Goal: Task Accomplishment & Management: Complete application form

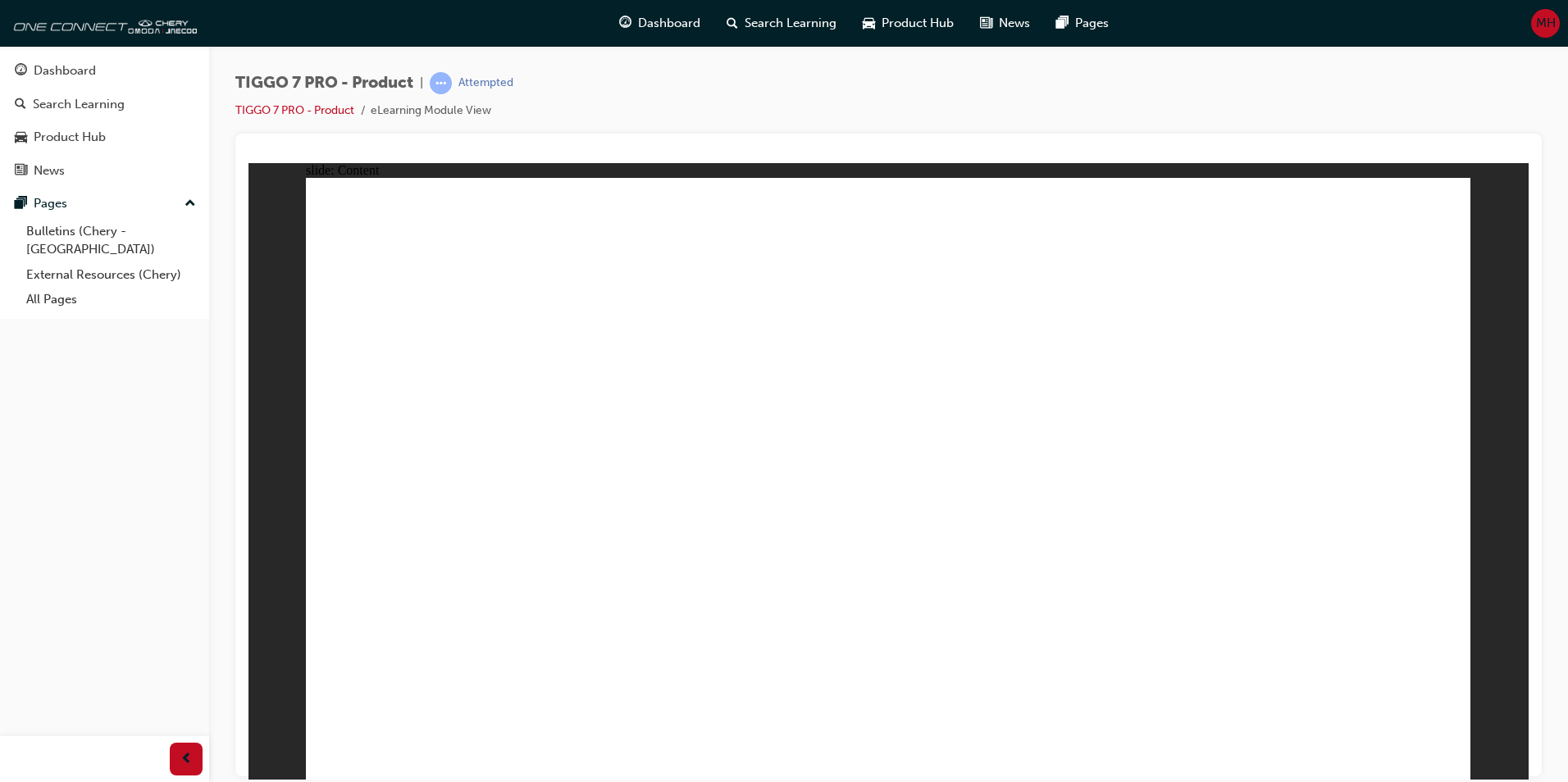
drag, startPoint x: 378, startPoint y: 685, endPoint x: 392, endPoint y: 685, distance: 14.0
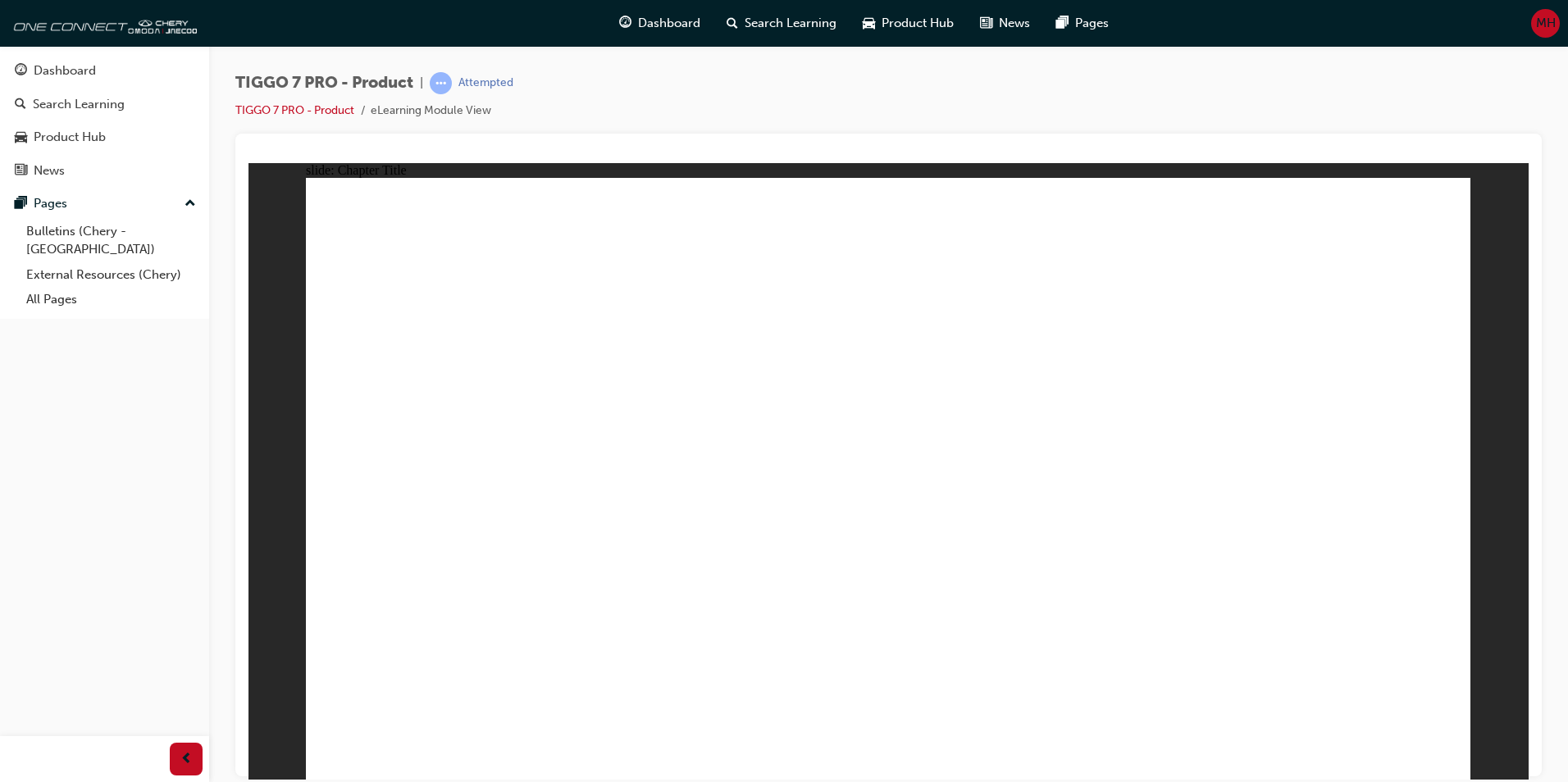
drag, startPoint x: 1095, startPoint y: 232, endPoint x: 465, endPoint y: 499, distance: 684.2
drag, startPoint x: 1359, startPoint y: 223, endPoint x: 702, endPoint y: 487, distance: 708.1
drag, startPoint x: 1229, startPoint y: 337, endPoint x: 916, endPoint y: 483, distance: 345.4
drag, startPoint x: 834, startPoint y: 229, endPoint x: 1331, endPoint y: 496, distance: 564.2
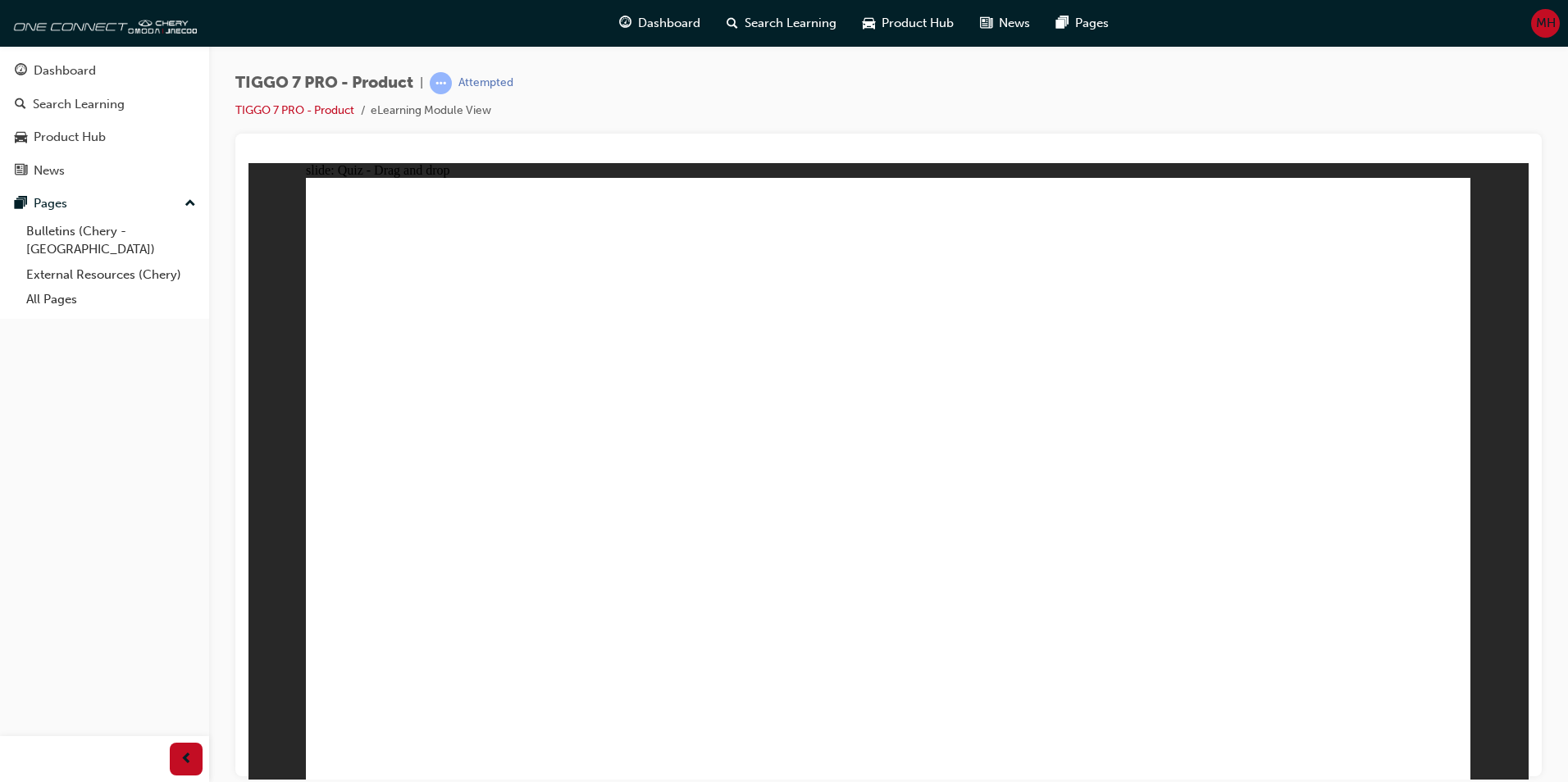
drag, startPoint x: 906, startPoint y: 341, endPoint x: 1050, endPoint y: 489, distance: 206.5
drag, startPoint x: 1344, startPoint y: 306, endPoint x: 952, endPoint y: 560, distance: 467.1
drag, startPoint x: 1129, startPoint y: 298, endPoint x: 953, endPoint y: 585, distance: 336.7
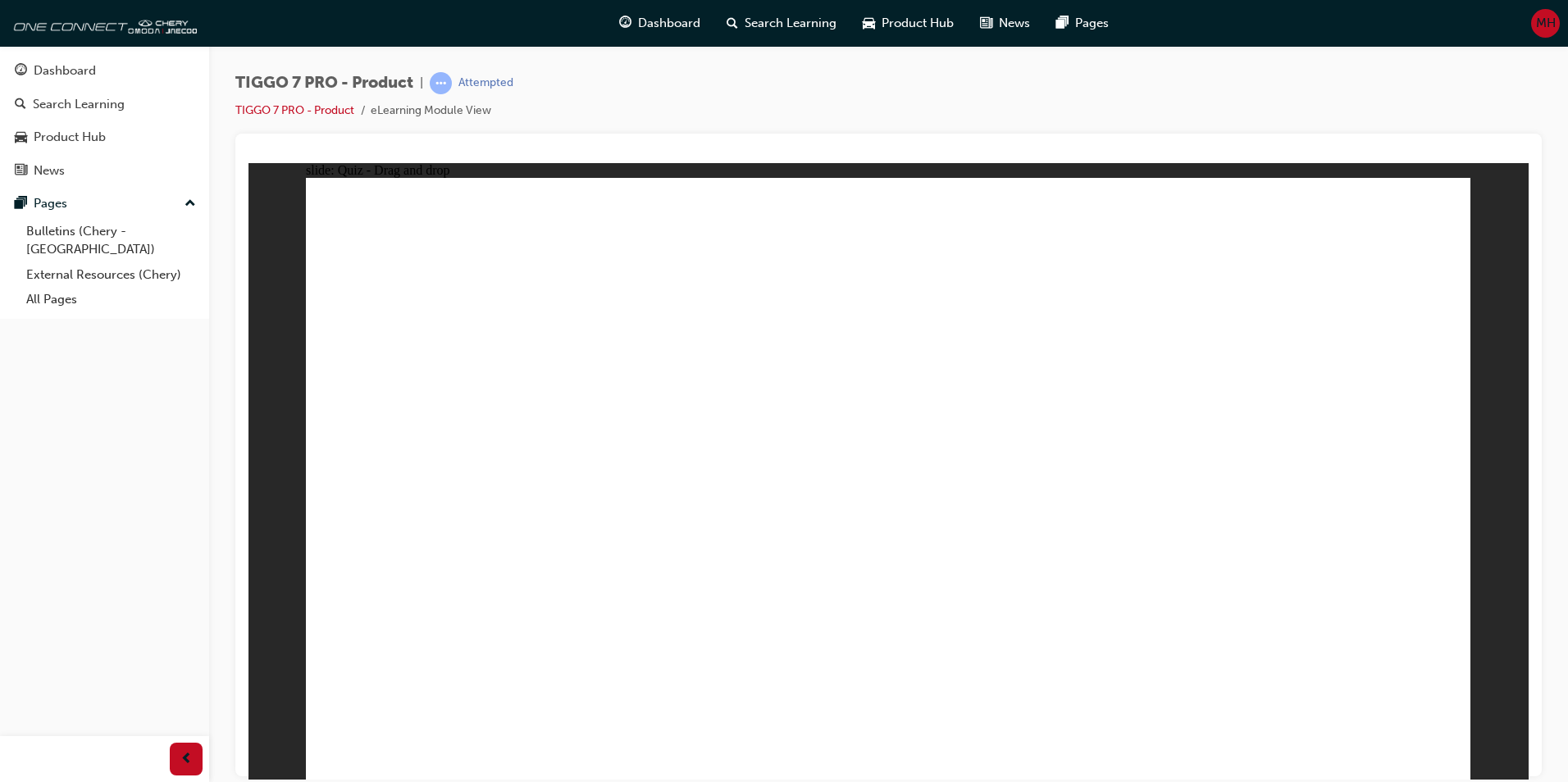
drag, startPoint x: 876, startPoint y: 305, endPoint x: 926, endPoint y: 658, distance: 356.5
drag, startPoint x: 858, startPoint y: 237, endPoint x: 925, endPoint y: 554, distance: 324.0
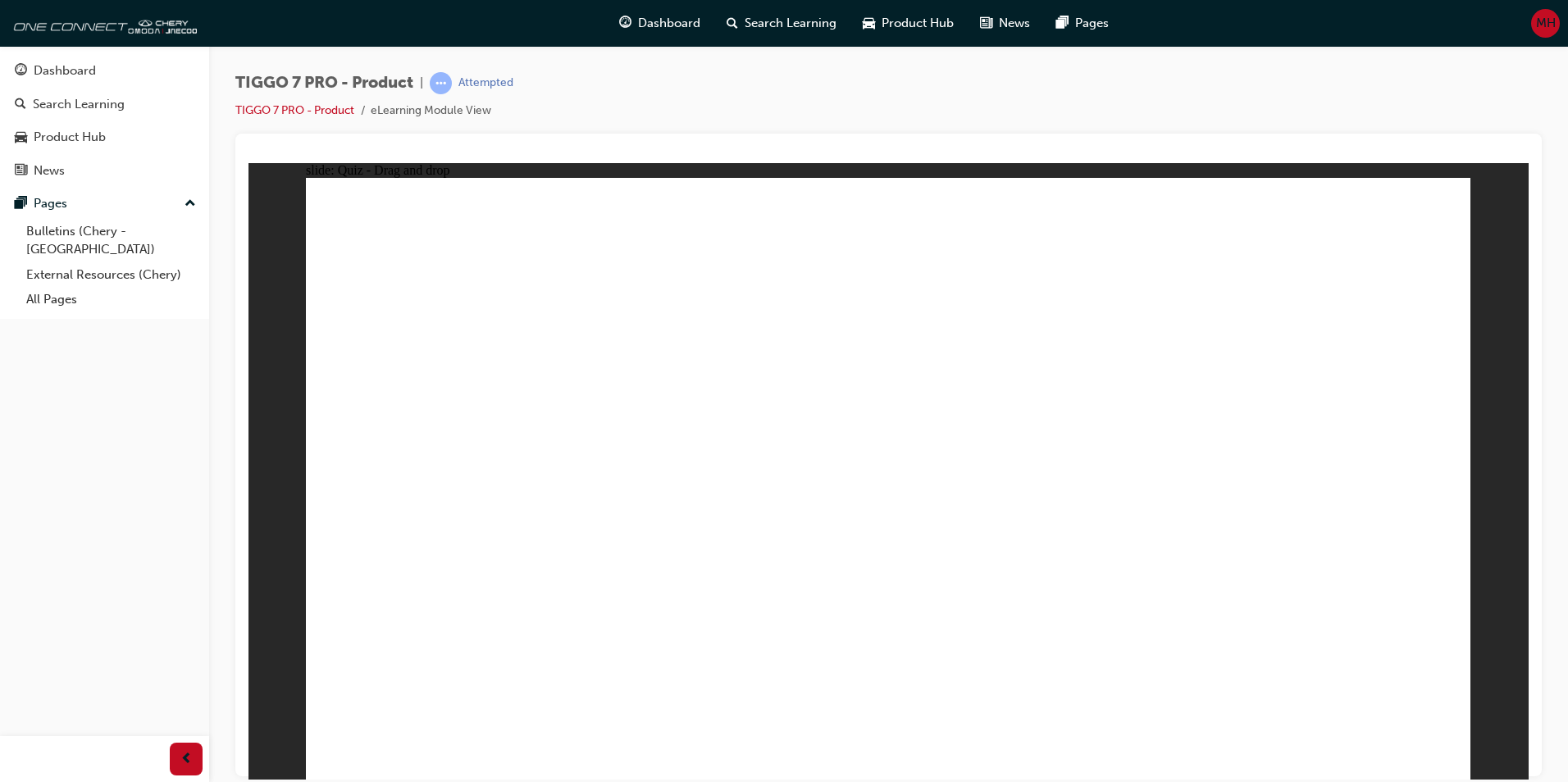
drag, startPoint x: 876, startPoint y: 290, endPoint x: 439, endPoint y: 556, distance: 511.6
drag, startPoint x: 998, startPoint y: 232, endPoint x: 912, endPoint y: 571, distance: 349.7
drag, startPoint x: 994, startPoint y: 284, endPoint x: 1118, endPoint y: 547, distance: 290.8
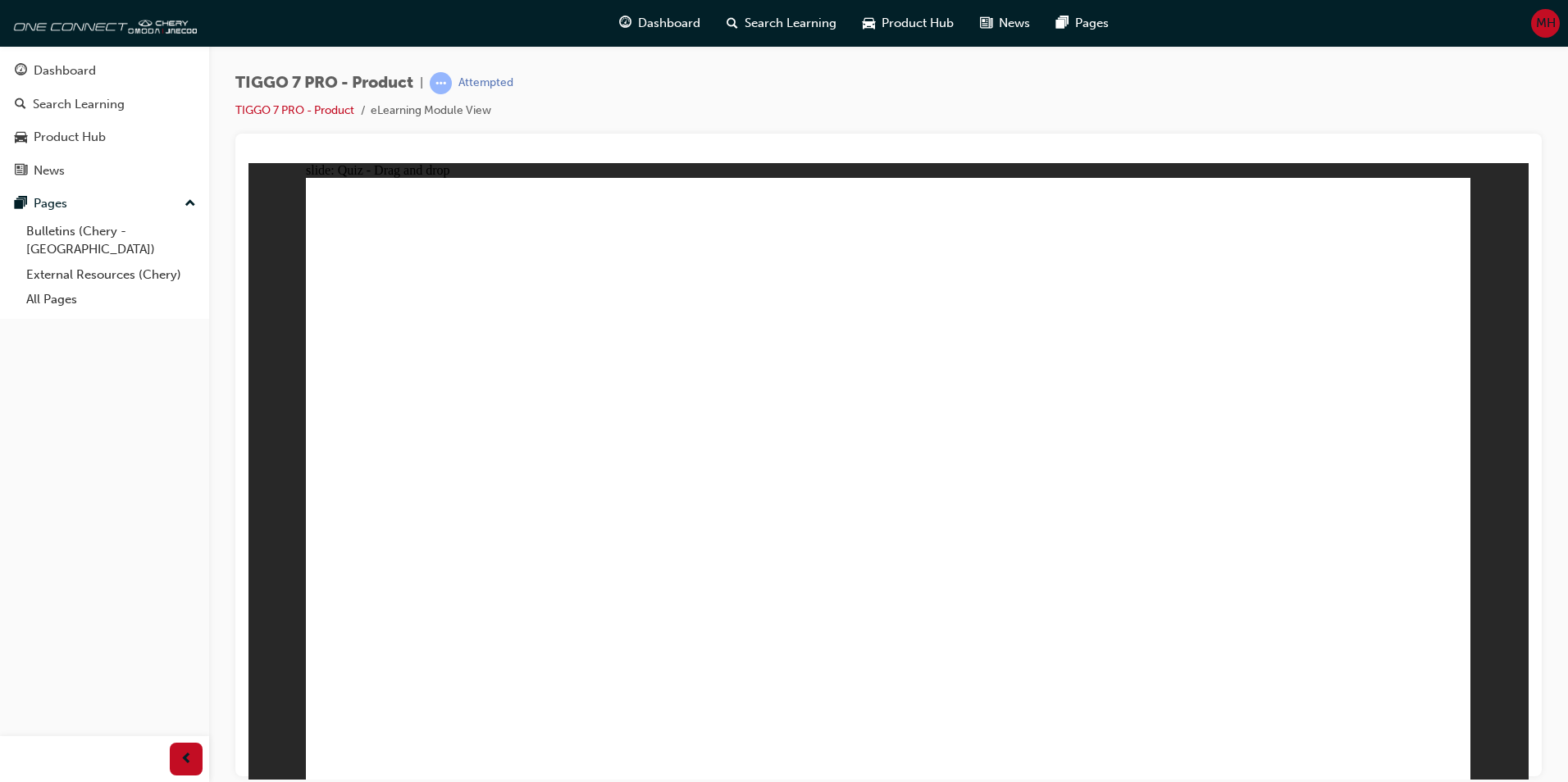
drag, startPoint x: 994, startPoint y: 341, endPoint x: 567, endPoint y: 569, distance: 484.1
drag, startPoint x: 1118, startPoint y: 237, endPoint x: 644, endPoint y: 548, distance: 566.9
drag, startPoint x: 1123, startPoint y: 286, endPoint x: 749, endPoint y: 548, distance: 456.6
drag, startPoint x: 1115, startPoint y: 336, endPoint x: 897, endPoint y: 580, distance: 327.2
drag, startPoint x: 1244, startPoint y: 237, endPoint x: 913, endPoint y: 588, distance: 482.5
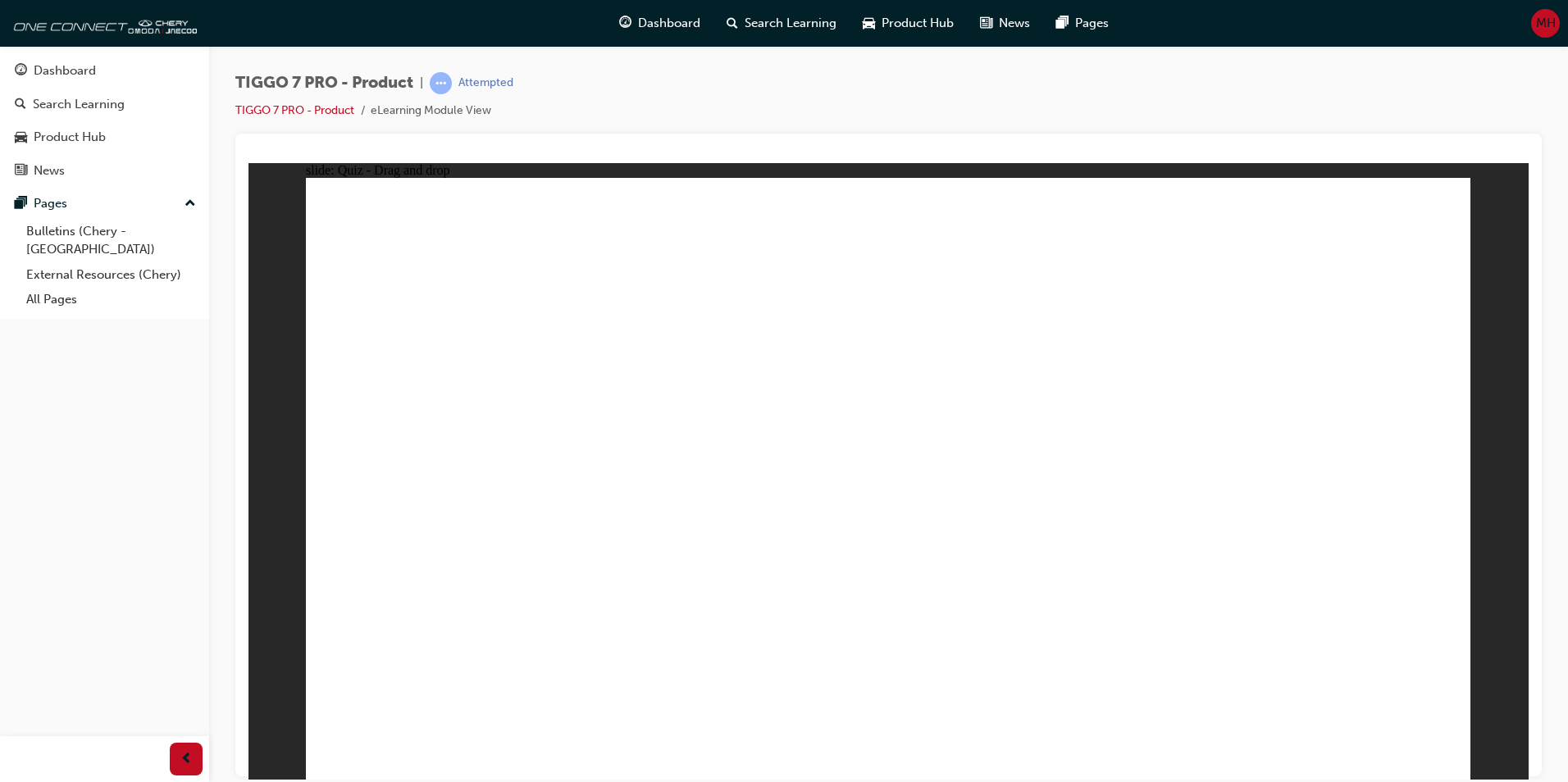
drag, startPoint x: 1238, startPoint y: 287, endPoint x: 425, endPoint y: 579, distance: 863.8
drag, startPoint x: 1244, startPoint y: 339, endPoint x: 543, endPoint y: 584, distance: 742.6
drag, startPoint x: 1361, startPoint y: 239, endPoint x: 631, endPoint y: 578, distance: 804.9
drag, startPoint x: 1365, startPoint y: 287, endPoint x: 1033, endPoint y: 594, distance: 452.2
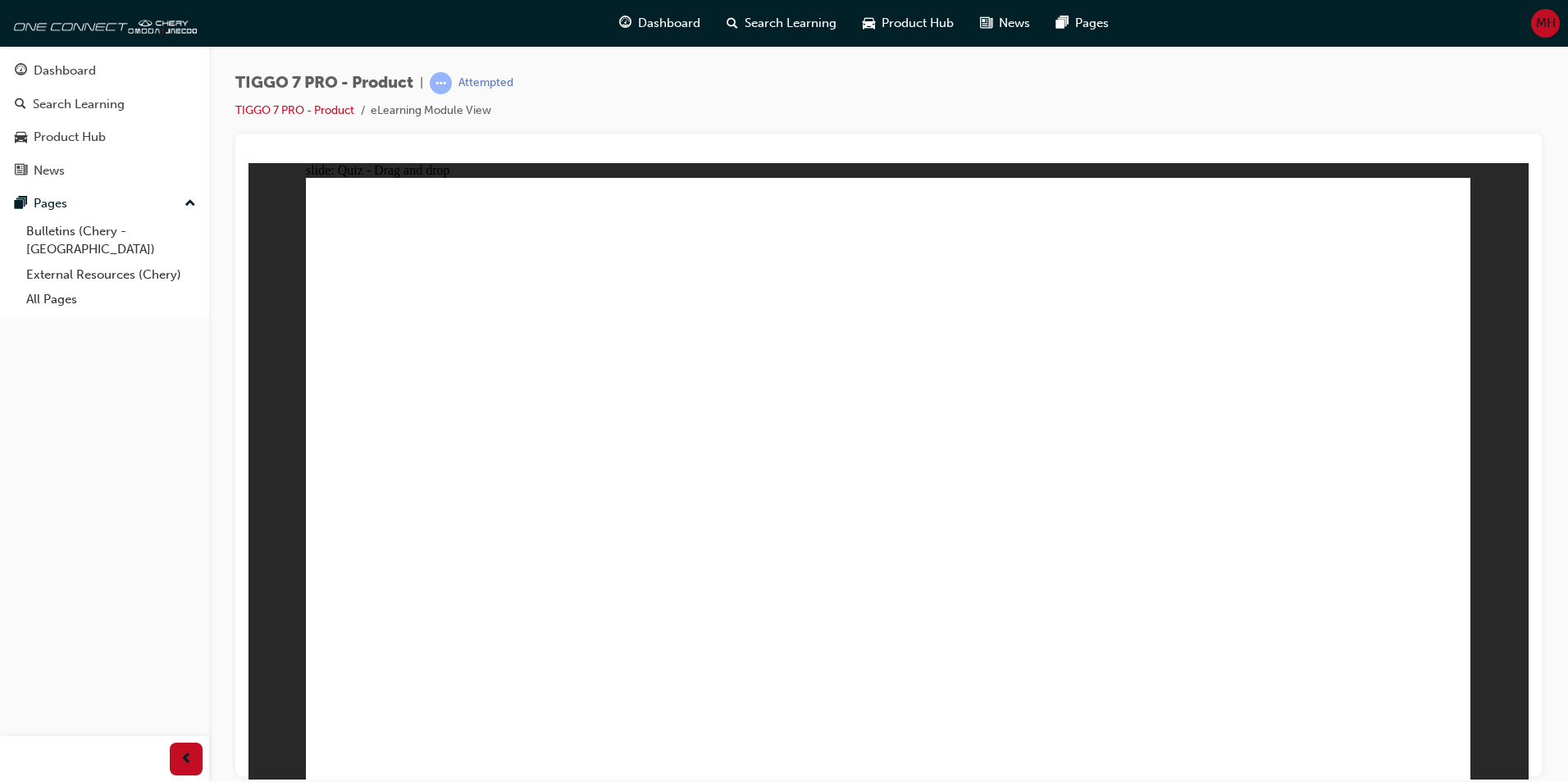
drag, startPoint x: 1372, startPoint y: 280, endPoint x: 1076, endPoint y: 541, distance: 394.6
drag, startPoint x: 926, startPoint y: 277, endPoint x: 516, endPoint y: 459, distance: 448.6
drag, startPoint x: 1156, startPoint y: 289, endPoint x: 695, endPoint y: 472, distance: 496.0
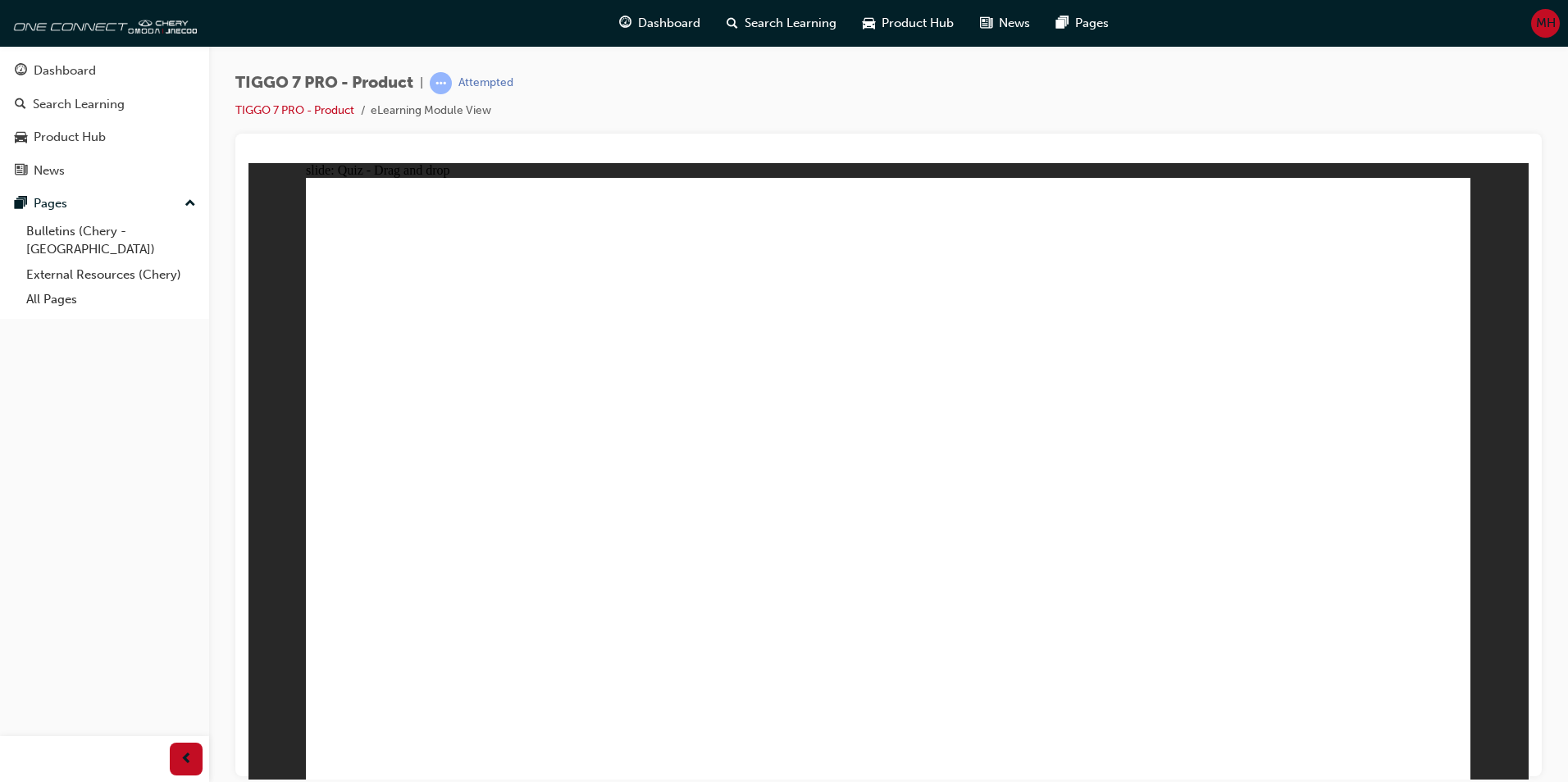
radio input "true"
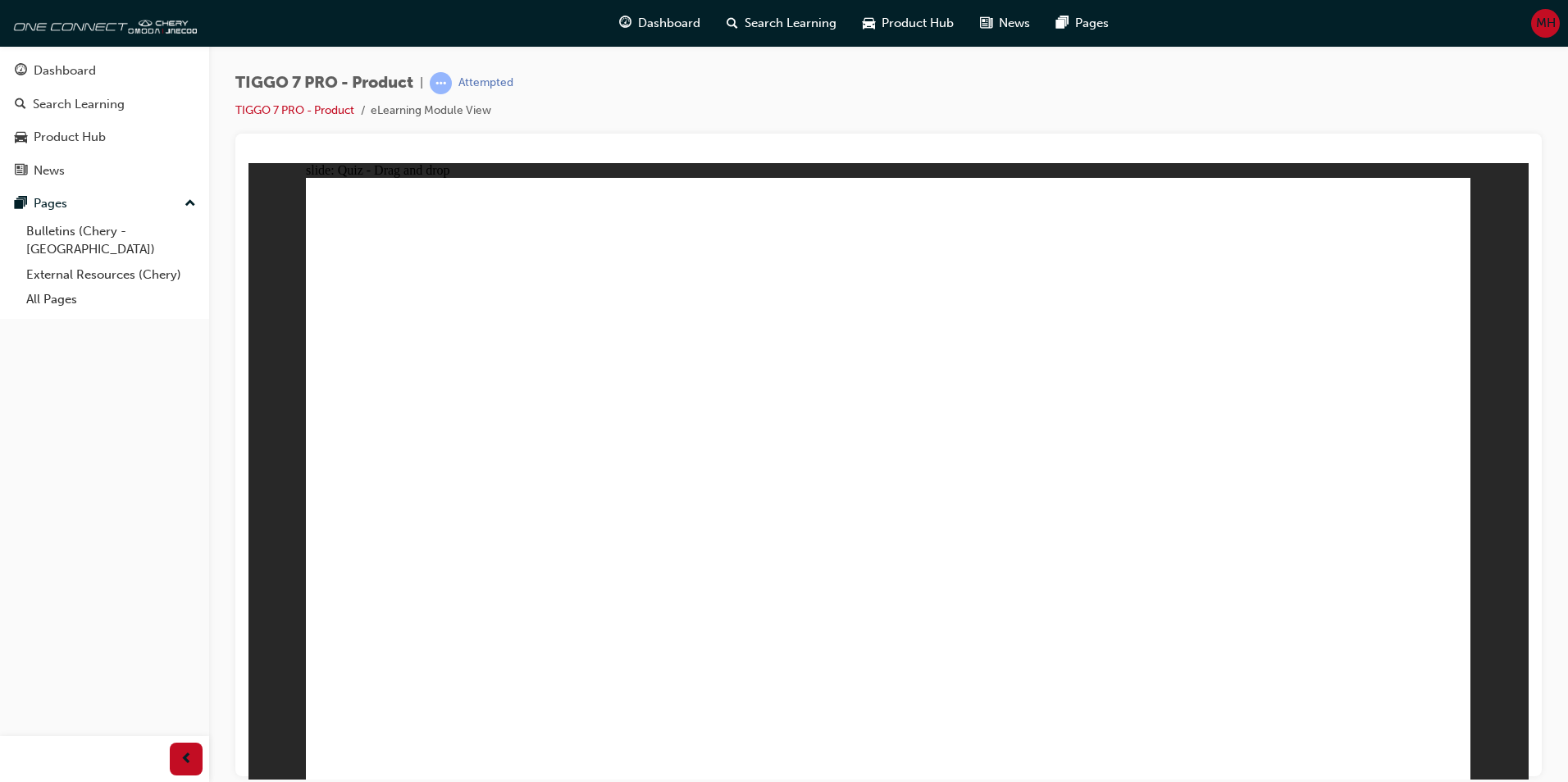
drag, startPoint x: 871, startPoint y: 241, endPoint x: 932, endPoint y: 554, distance: 318.9
drag, startPoint x: 873, startPoint y: 282, endPoint x: 928, endPoint y: 579, distance: 302.0
drag, startPoint x: 1110, startPoint y: 316, endPoint x: 947, endPoint y: 567, distance: 299.3
drag, startPoint x: 1098, startPoint y: 282, endPoint x: 938, endPoint y: 602, distance: 357.8
drag, startPoint x: 1110, startPoint y: 234, endPoint x: 951, endPoint y: 612, distance: 410.1
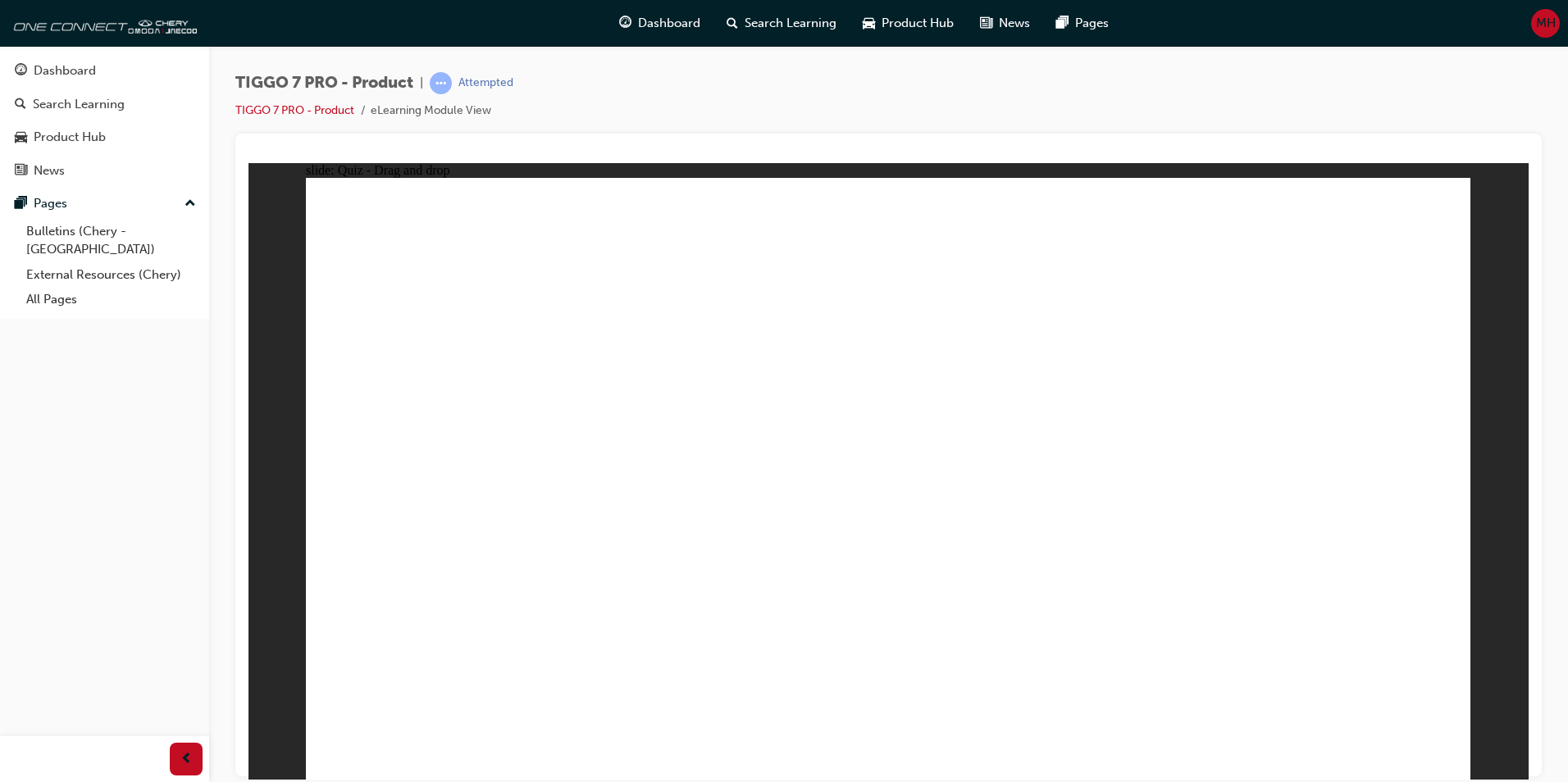
drag, startPoint x: 1325, startPoint y: 237, endPoint x: 1166, endPoint y: 614, distance: 409.2
drag, startPoint x: 1356, startPoint y: 278, endPoint x: 1045, endPoint y: 637, distance: 475.0
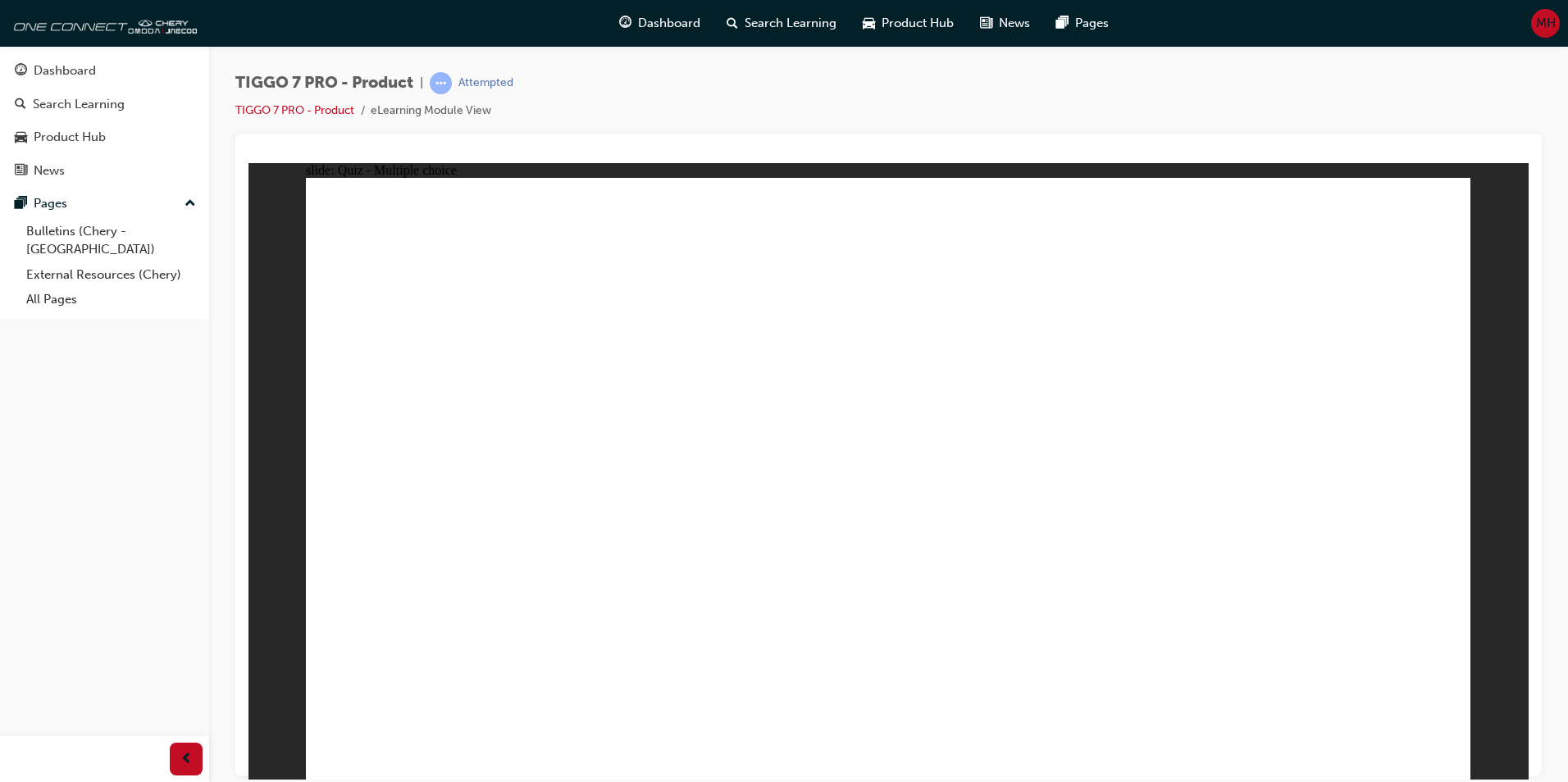
radio input "true"
drag, startPoint x: 1217, startPoint y: 348, endPoint x: 453, endPoint y: 490, distance: 777.1
drag, startPoint x: 1083, startPoint y: 228, endPoint x: 670, endPoint y: 498, distance: 493.4
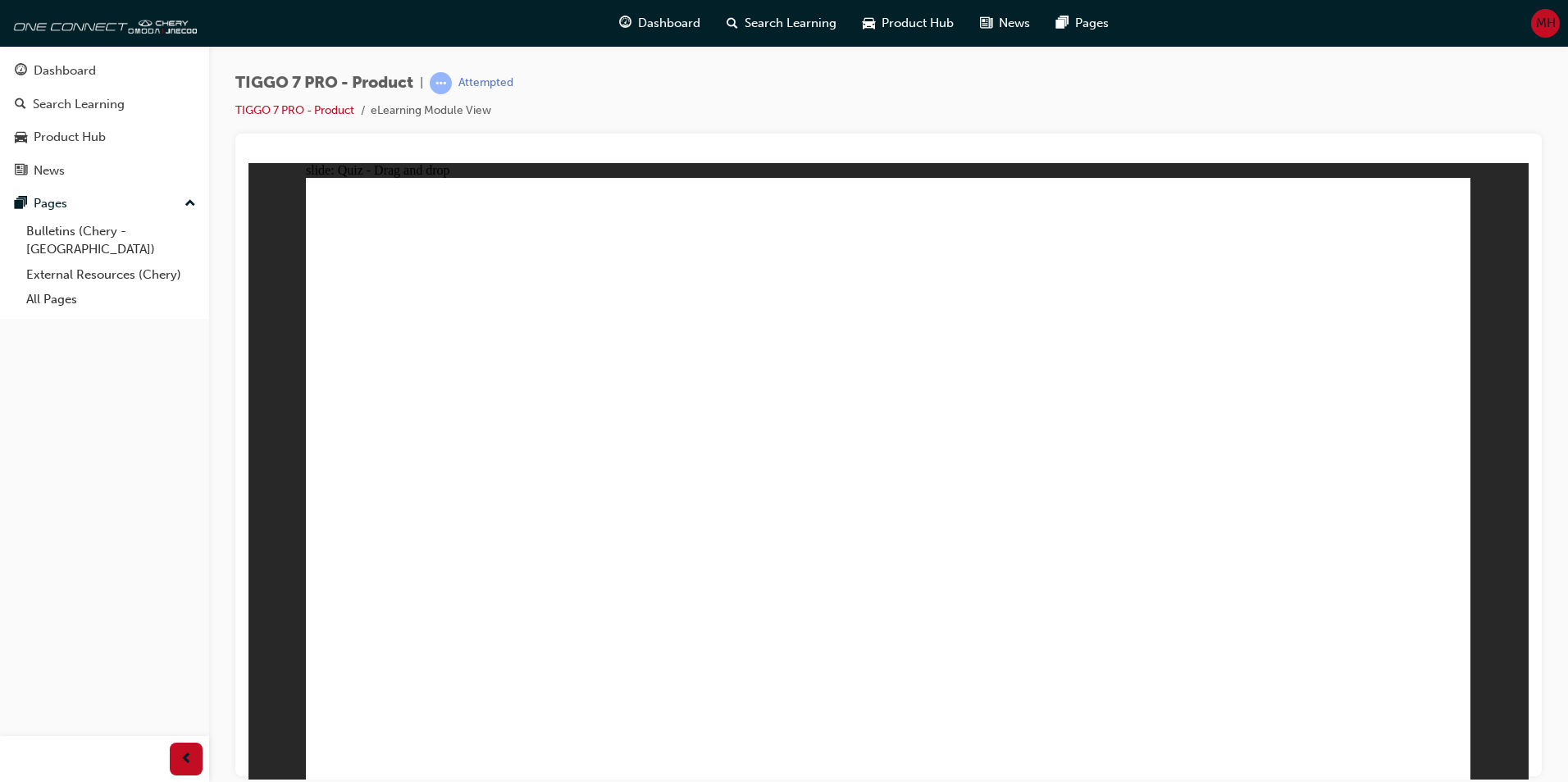
drag, startPoint x: 978, startPoint y: 340, endPoint x: 887, endPoint y: 493, distance: 178.0
drag, startPoint x: 825, startPoint y: 237, endPoint x: 1089, endPoint y: 506, distance: 376.9
drag, startPoint x: 1323, startPoint y: 239, endPoint x: 1187, endPoint y: 321, distance: 158.8
drag, startPoint x: 430, startPoint y: 522, endPoint x: 1325, endPoint y: 526, distance: 895.0
drag, startPoint x: 1317, startPoint y: 236, endPoint x: 437, endPoint y: 502, distance: 919.3
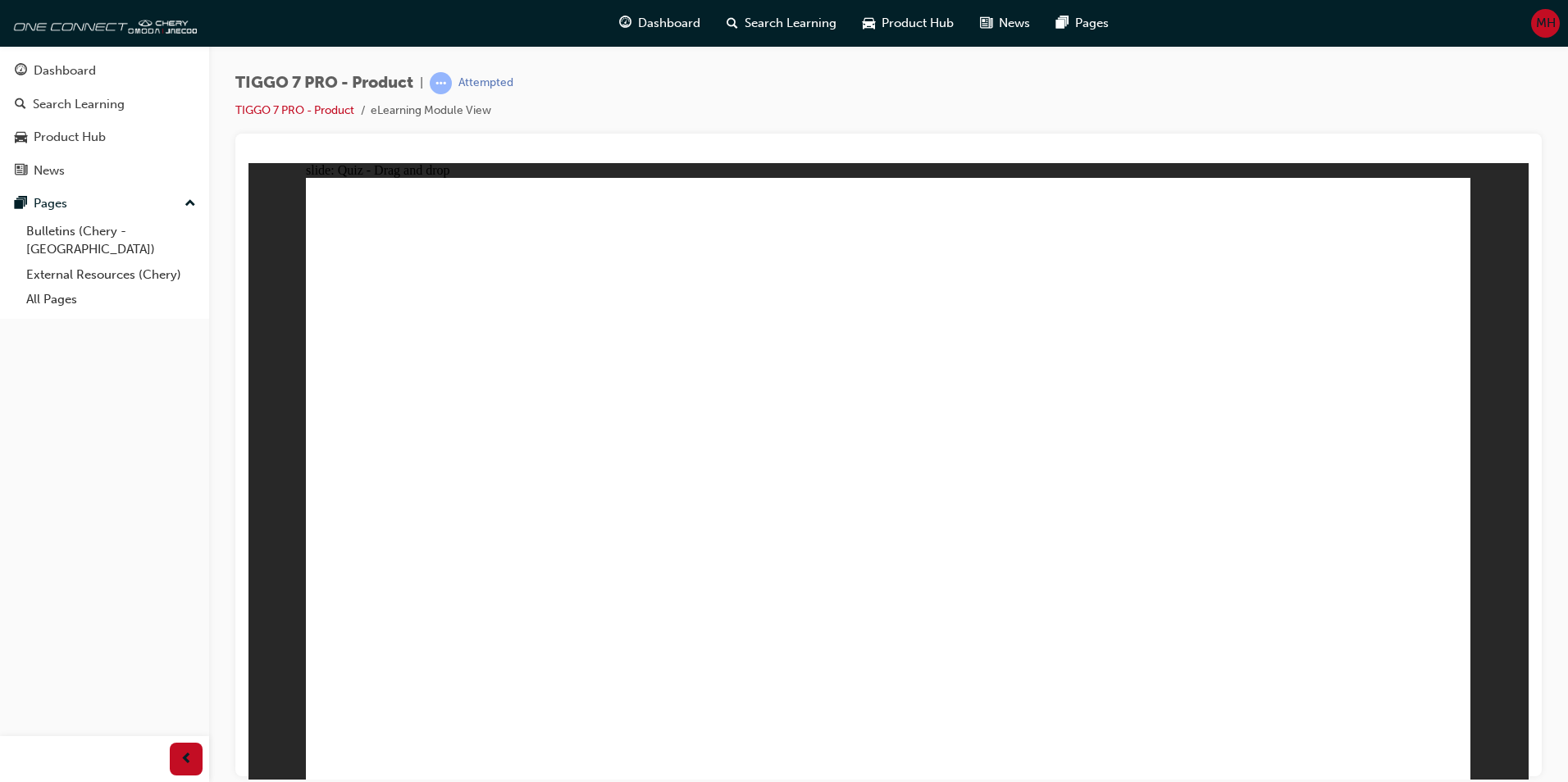
radio input "true"
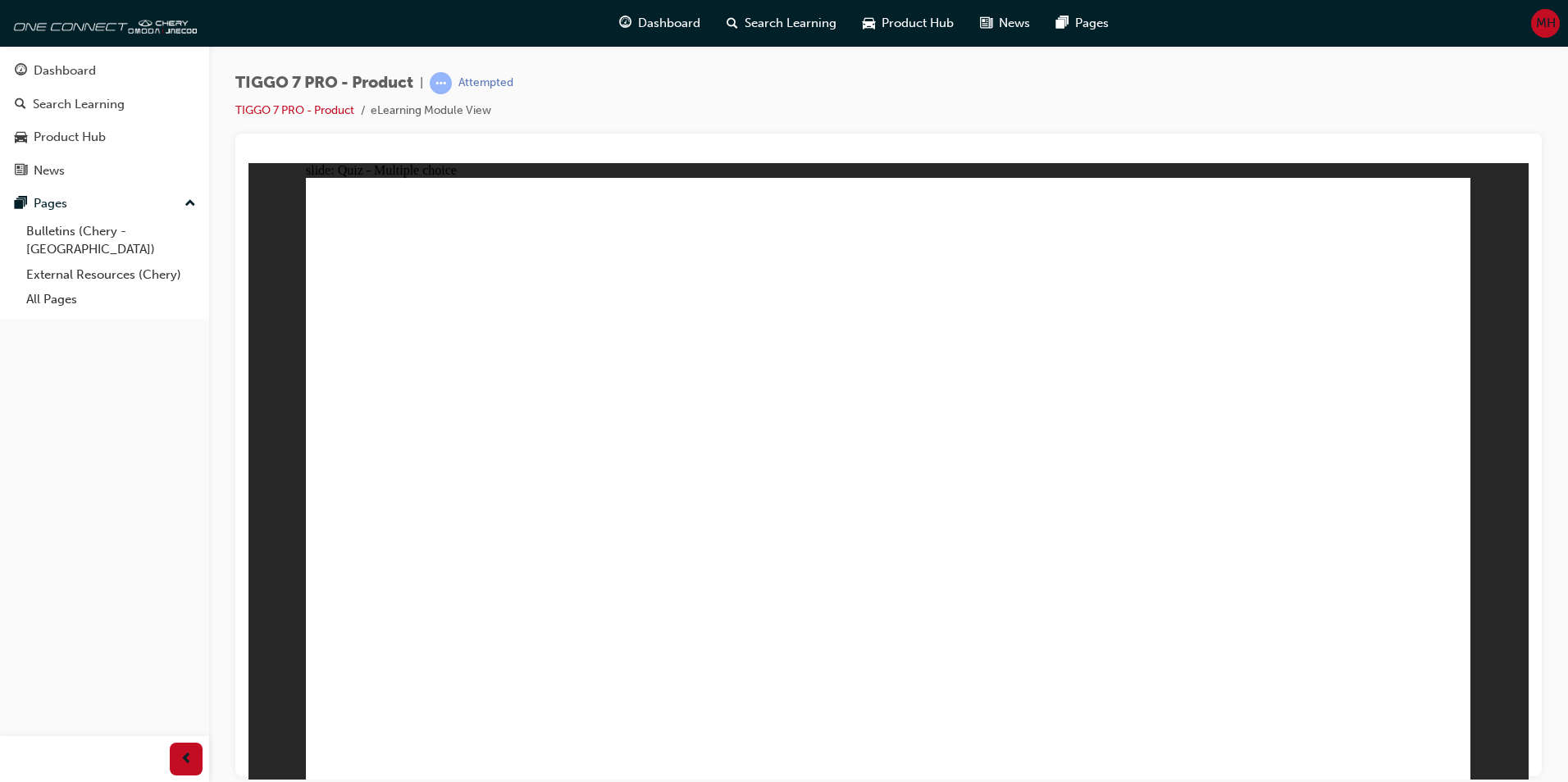
radio input "true"
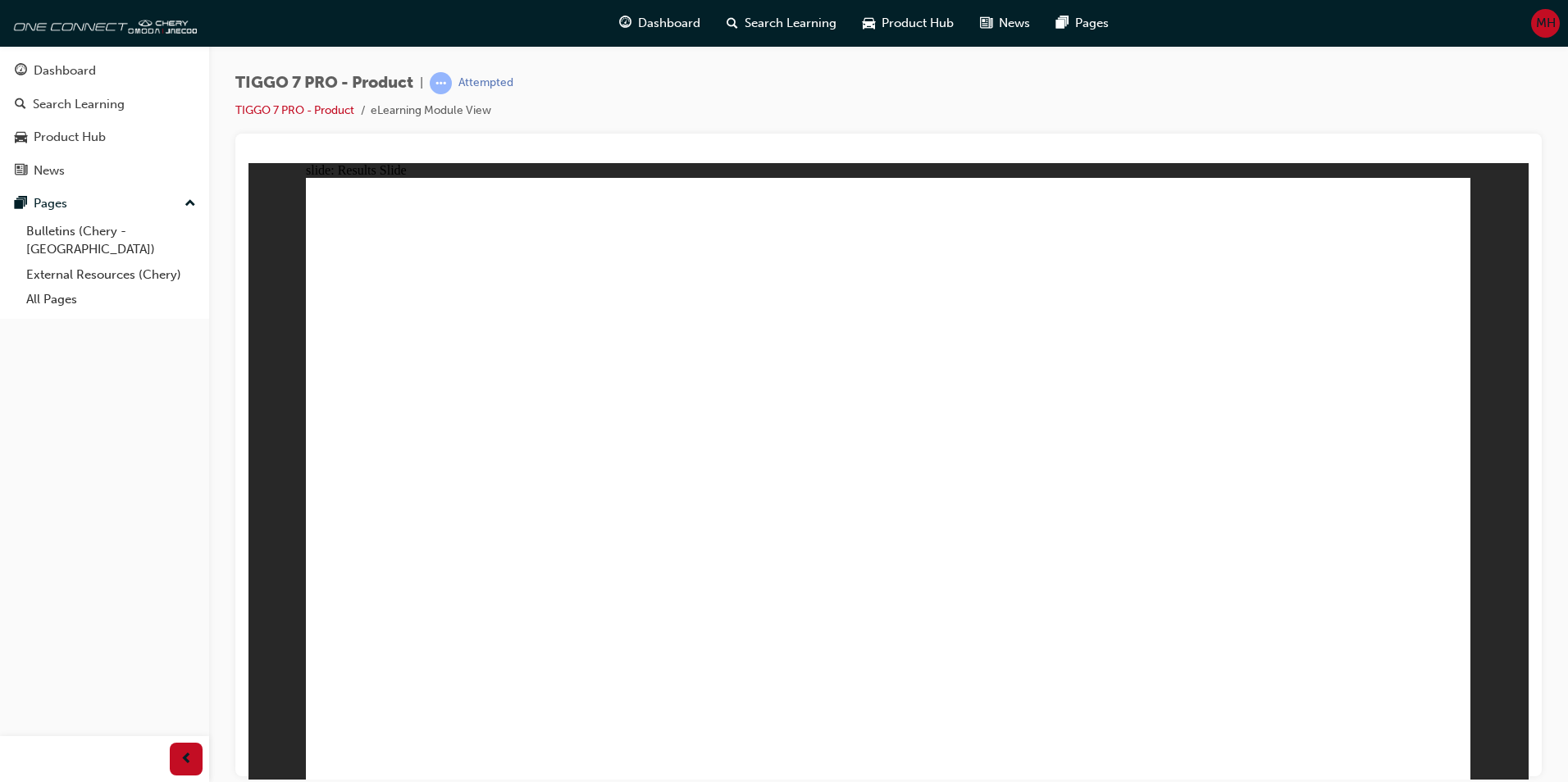
drag, startPoint x: 1079, startPoint y: 227, endPoint x: 427, endPoint y: 488, distance: 702.3
drag, startPoint x: 1331, startPoint y: 215, endPoint x: 678, endPoint y: 492, distance: 709.3
drag, startPoint x: 1212, startPoint y: 351, endPoint x: 911, endPoint y: 496, distance: 334.1
drag, startPoint x: 944, startPoint y: 356, endPoint x: 1095, endPoint y: 507, distance: 213.5
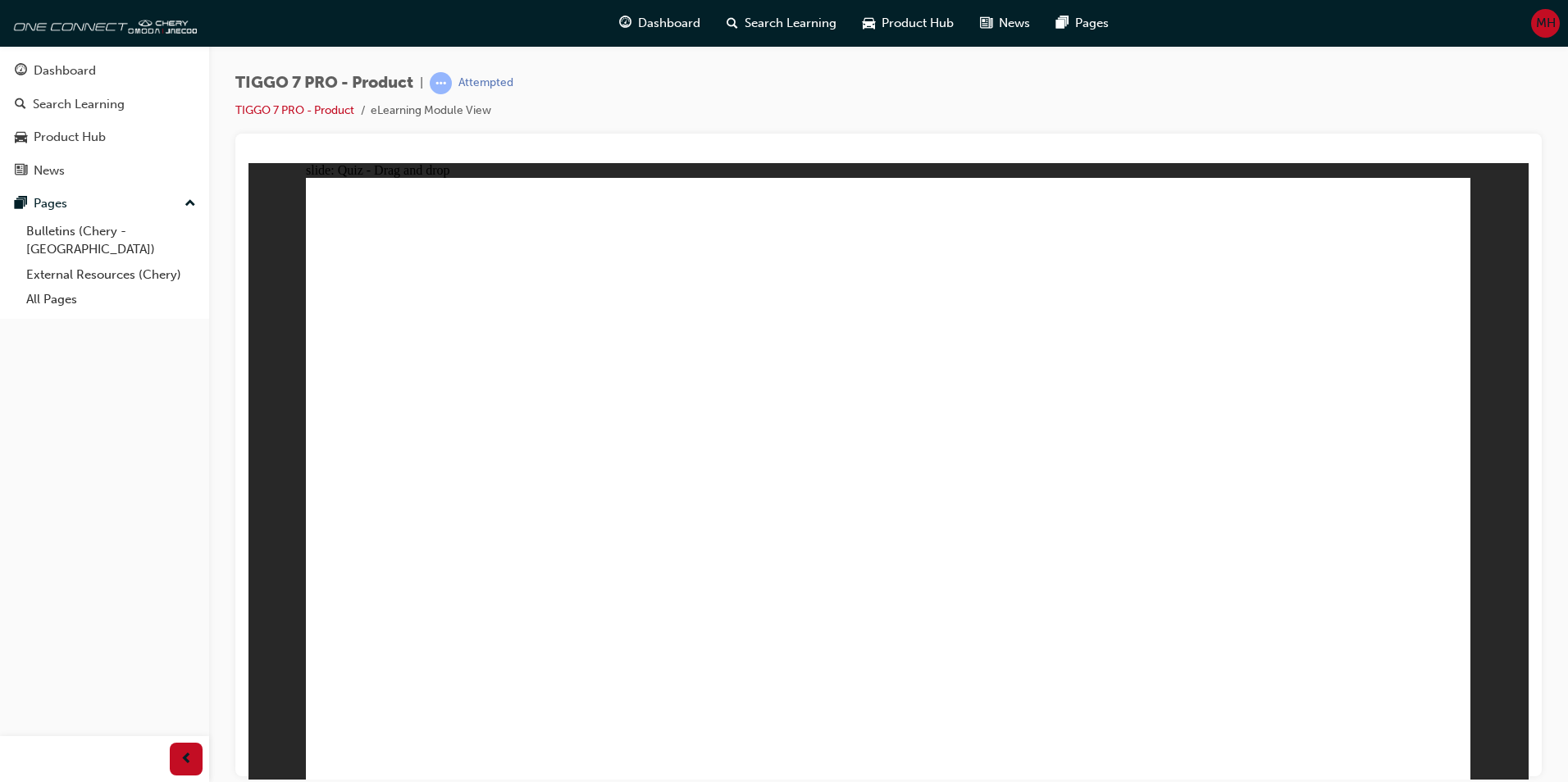
drag, startPoint x: 819, startPoint y: 239, endPoint x: 1310, endPoint y: 515, distance: 563.3
drag, startPoint x: 933, startPoint y: 304, endPoint x: 504, endPoint y: 514, distance: 477.6
drag, startPoint x: 1156, startPoint y: 304, endPoint x: 508, endPoint y: 594, distance: 709.9
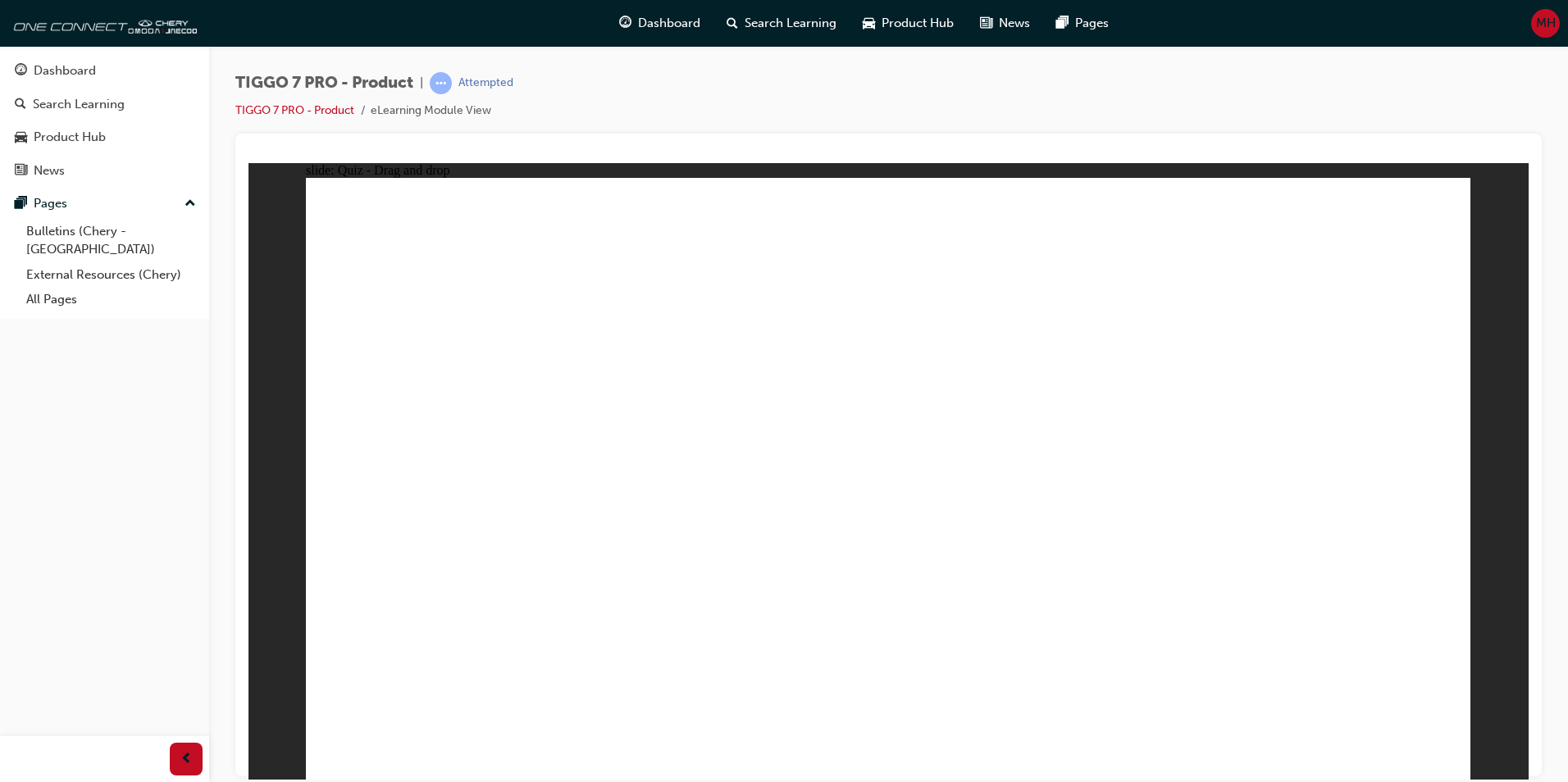
drag, startPoint x: 1360, startPoint y: 306, endPoint x: 951, endPoint y: 532, distance: 467.3
drag, startPoint x: 854, startPoint y: 237, endPoint x: 889, endPoint y: 554, distance: 318.9
drag, startPoint x: 878, startPoint y: 288, endPoint x: 441, endPoint y: 550, distance: 509.5
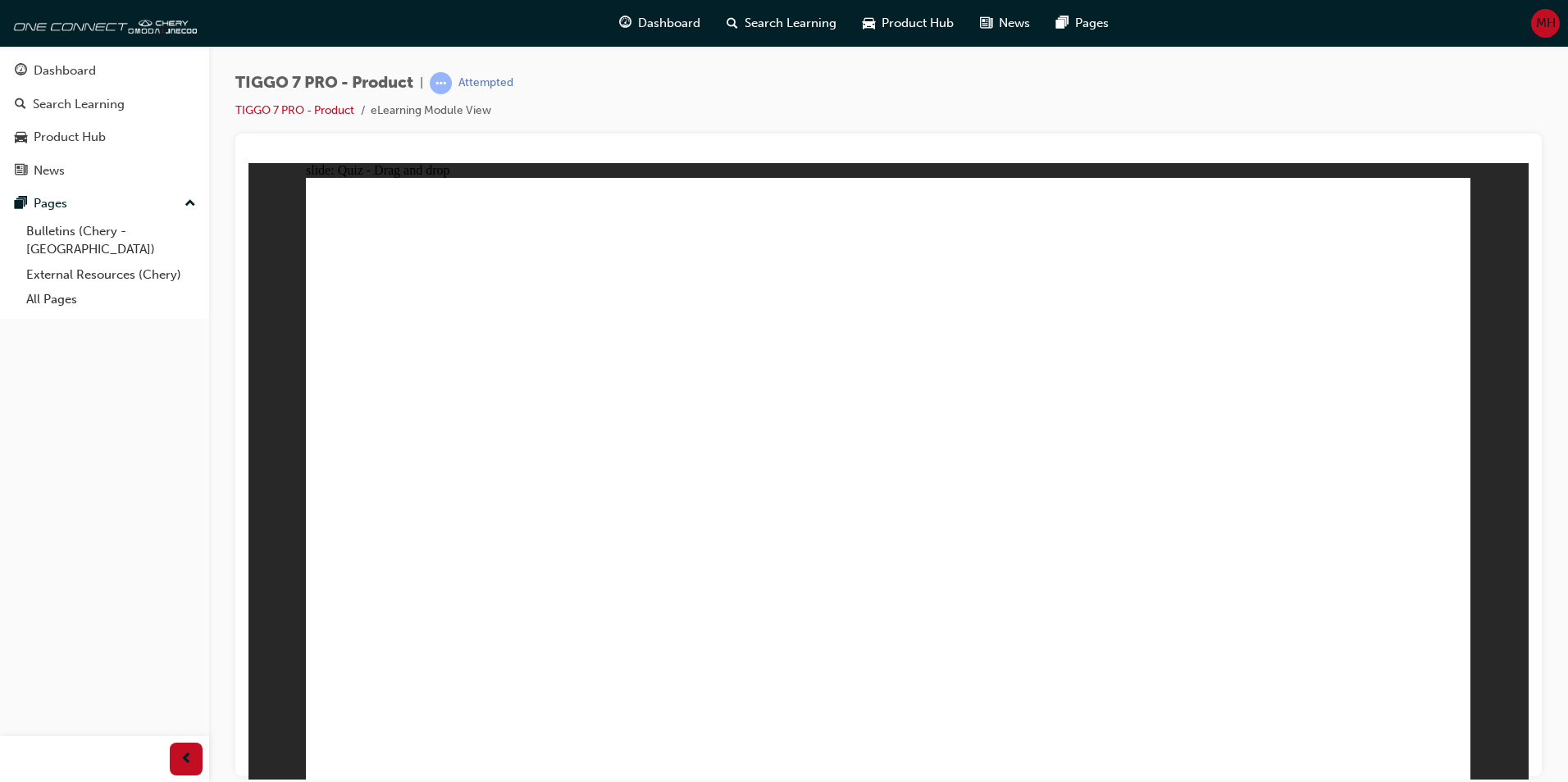
drag, startPoint x: 990, startPoint y: 236, endPoint x: 999, endPoint y: 547, distance: 311.1
drag, startPoint x: 1126, startPoint y: 233, endPoint x: 547, endPoint y: 542, distance: 656.3
drag, startPoint x: 1241, startPoint y: 236, endPoint x: 1111, endPoint y: 545, distance: 335.2
drag, startPoint x: 1366, startPoint y: 236, endPoint x: 648, endPoint y: 554, distance: 785.3
drag, startPoint x: 994, startPoint y: 289, endPoint x: 1210, endPoint y: 554, distance: 341.9
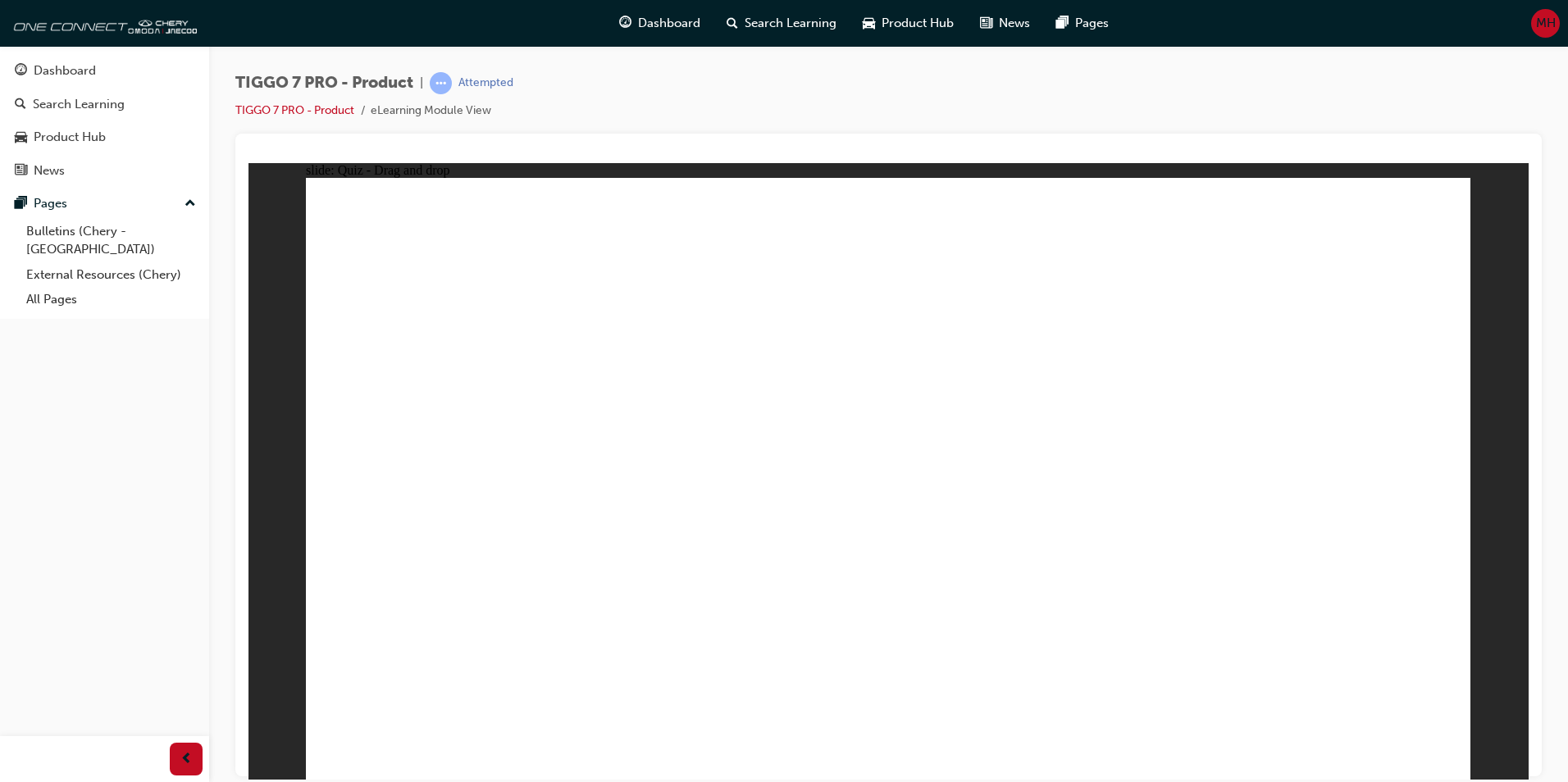
drag, startPoint x: 997, startPoint y: 337, endPoint x: 746, endPoint y: 551, distance: 329.8
drag, startPoint x: 1124, startPoint y: 285, endPoint x: 438, endPoint y: 575, distance: 744.8
drag, startPoint x: 1122, startPoint y: 337, endPoint x: 918, endPoint y: 578, distance: 315.7
drag, startPoint x: 1251, startPoint y: 290, endPoint x: 556, endPoint y: 580, distance: 753.1
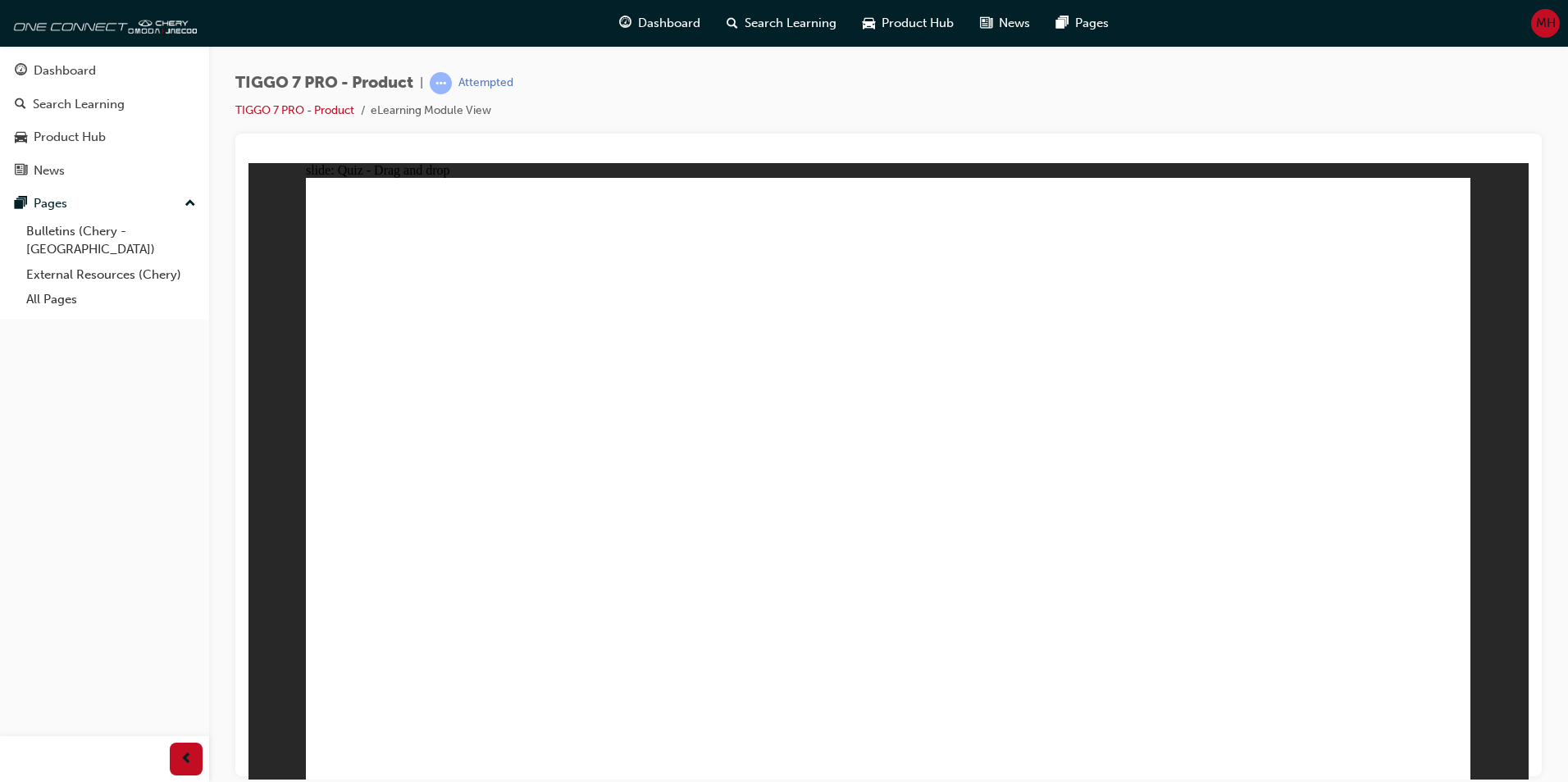
drag, startPoint x: 1244, startPoint y: 337, endPoint x: 646, endPoint y: 570, distance: 641.8
drag, startPoint x: 1373, startPoint y: 283, endPoint x: 1026, endPoint y: 577, distance: 454.8
drag, startPoint x: 907, startPoint y: 281, endPoint x: 526, endPoint y: 454, distance: 418.4
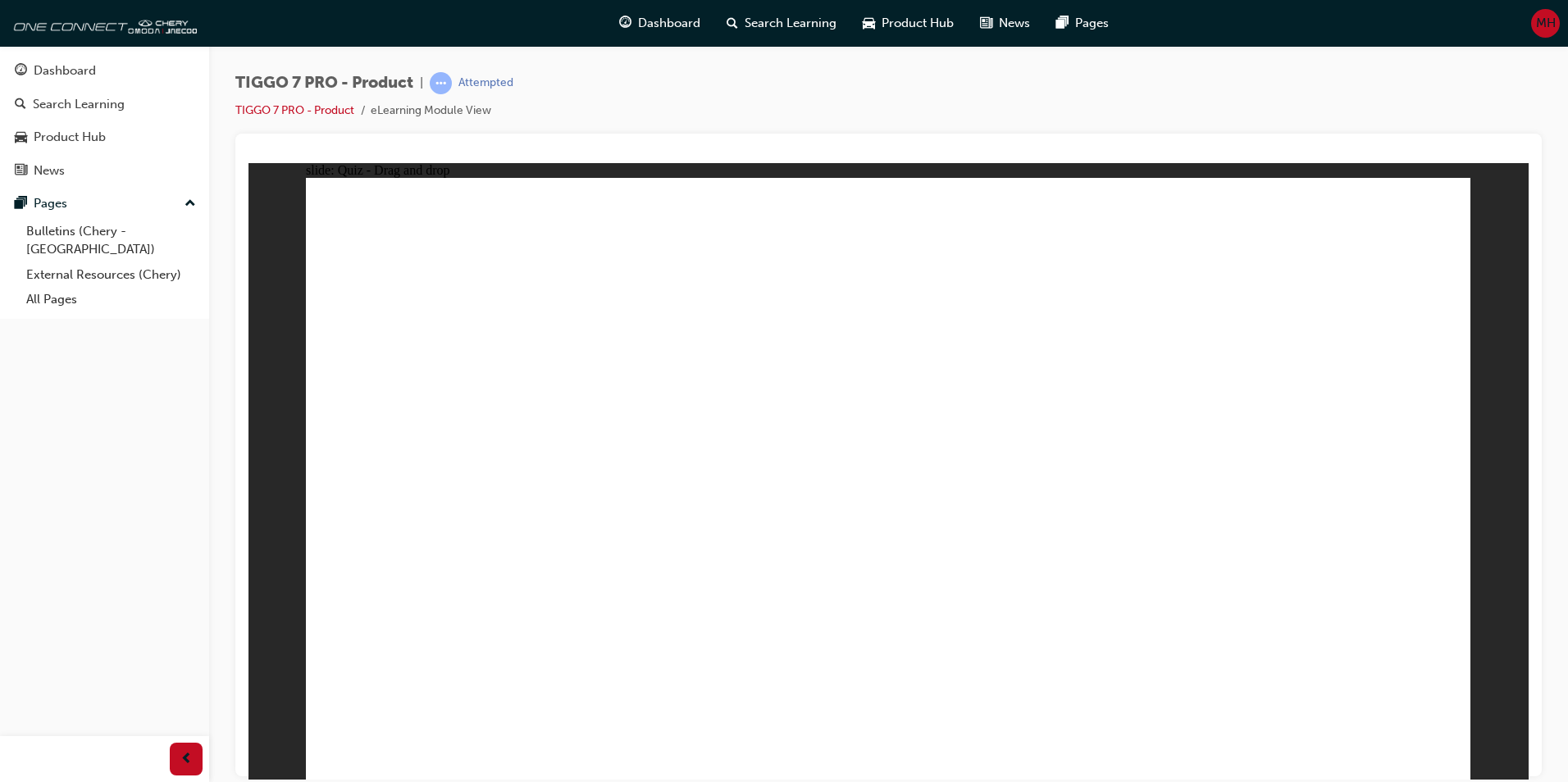
drag, startPoint x: 1122, startPoint y: 289, endPoint x: 664, endPoint y: 468, distance: 491.7
drag, startPoint x: 1379, startPoint y: 265, endPoint x: 993, endPoint y: 473, distance: 438.5
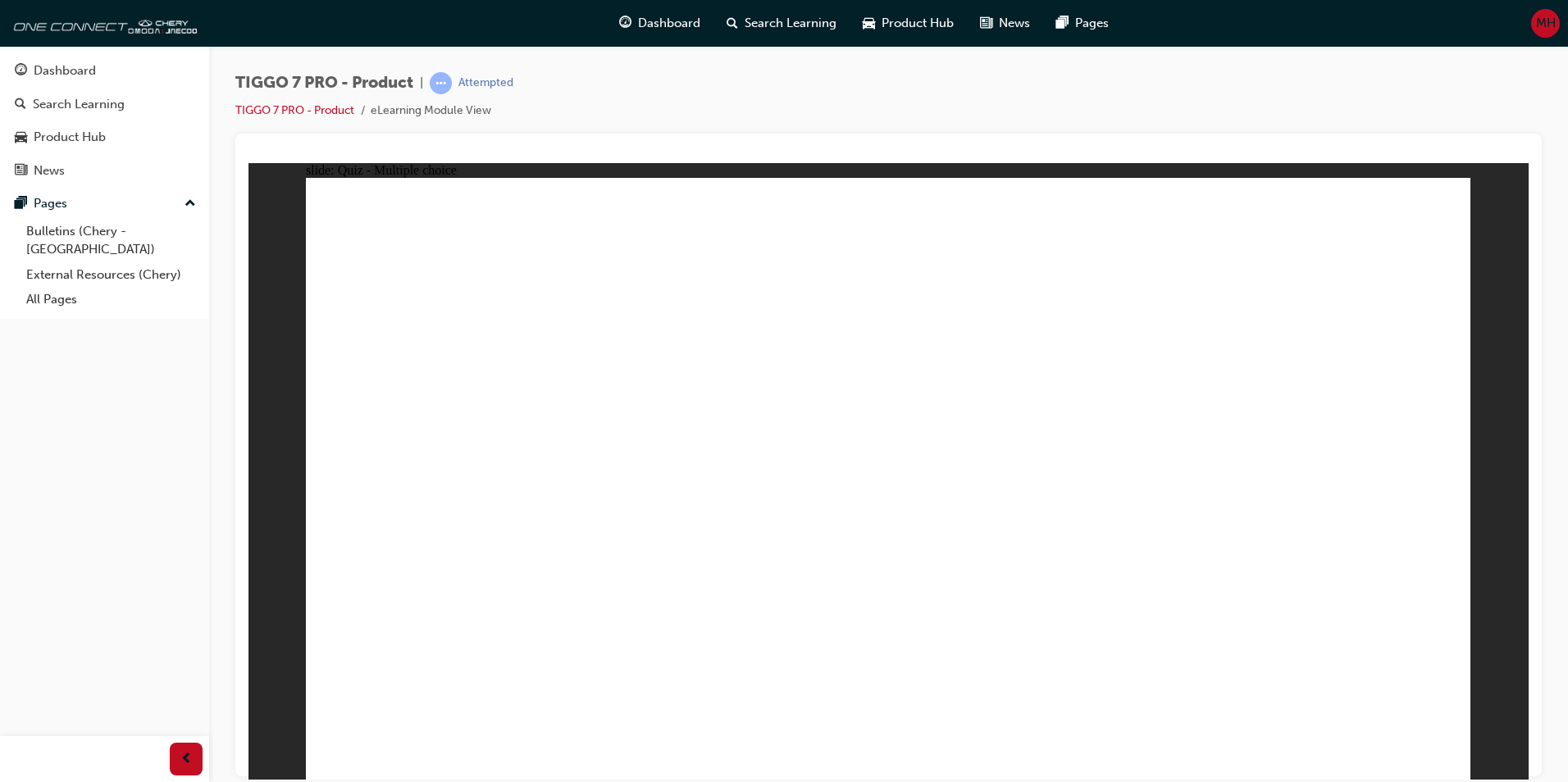
radio input "true"
drag, startPoint x: 898, startPoint y: 240, endPoint x: 920, endPoint y: 561, distance: 321.8
drag, startPoint x: 879, startPoint y: 282, endPoint x: 922, endPoint y: 582, distance: 303.1
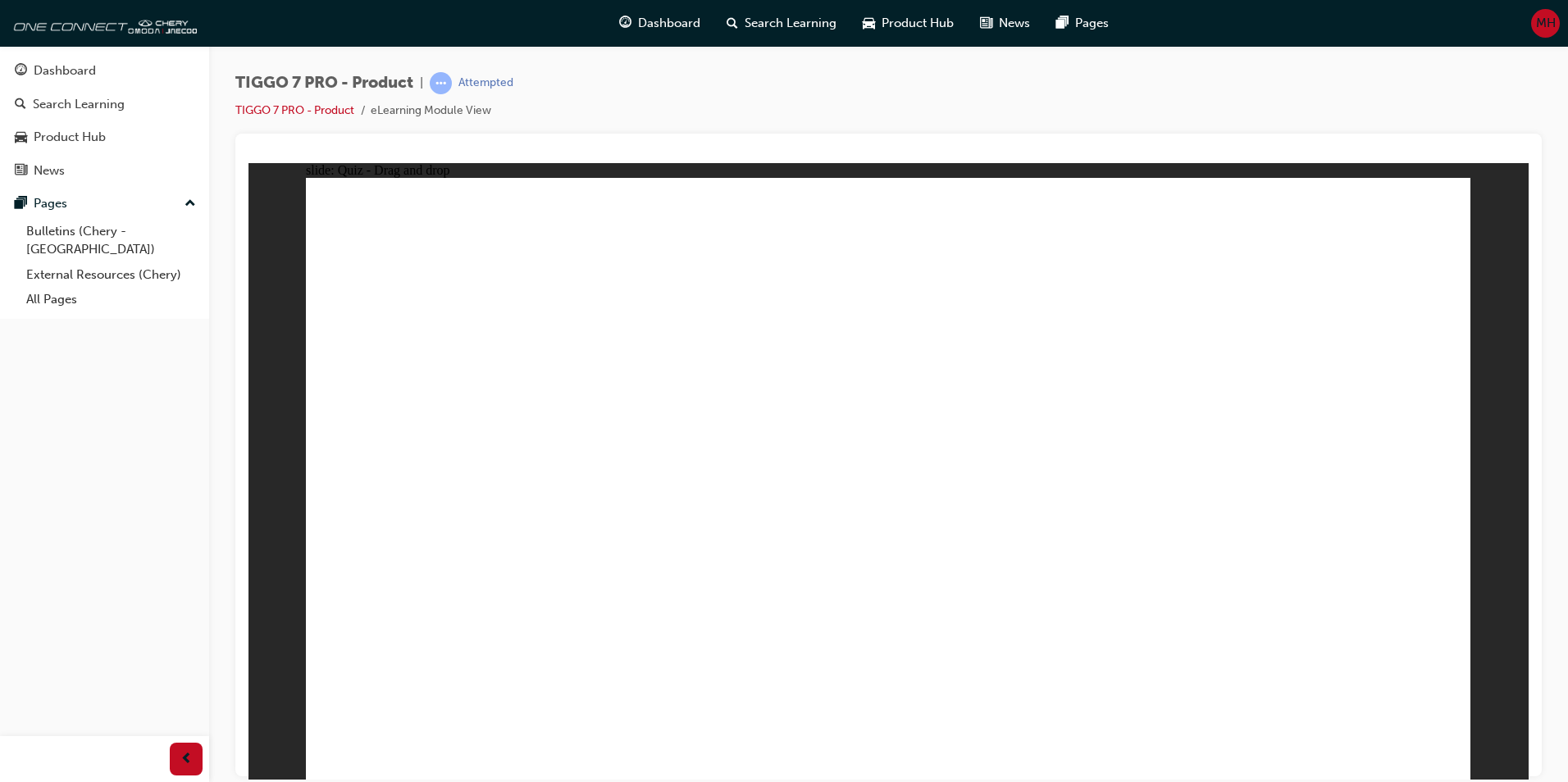
drag, startPoint x: 1122, startPoint y: 326, endPoint x: 965, endPoint y: 613, distance: 327.1
drag, startPoint x: 1121, startPoint y: 289, endPoint x: 1099, endPoint y: 631, distance: 342.7
drag, startPoint x: 1321, startPoint y: 283, endPoint x: 1144, endPoint y: 613, distance: 374.5
drag, startPoint x: 1134, startPoint y: 238, endPoint x: 1172, endPoint y: 616, distance: 379.9
drag, startPoint x: 1355, startPoint y: 241, endPoint x: 971, endPoint y: 637, distance: 551.6
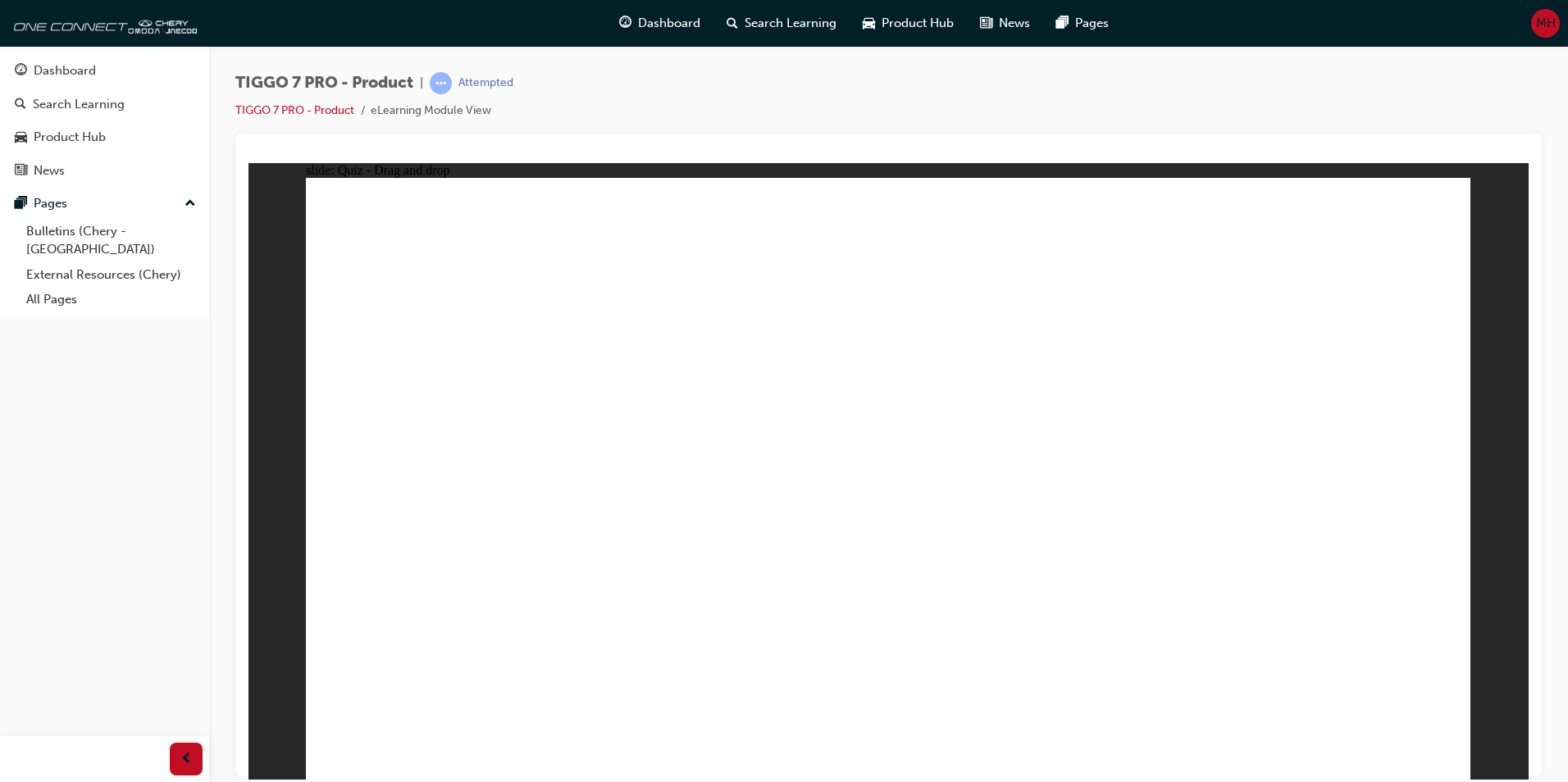
radio input "true"
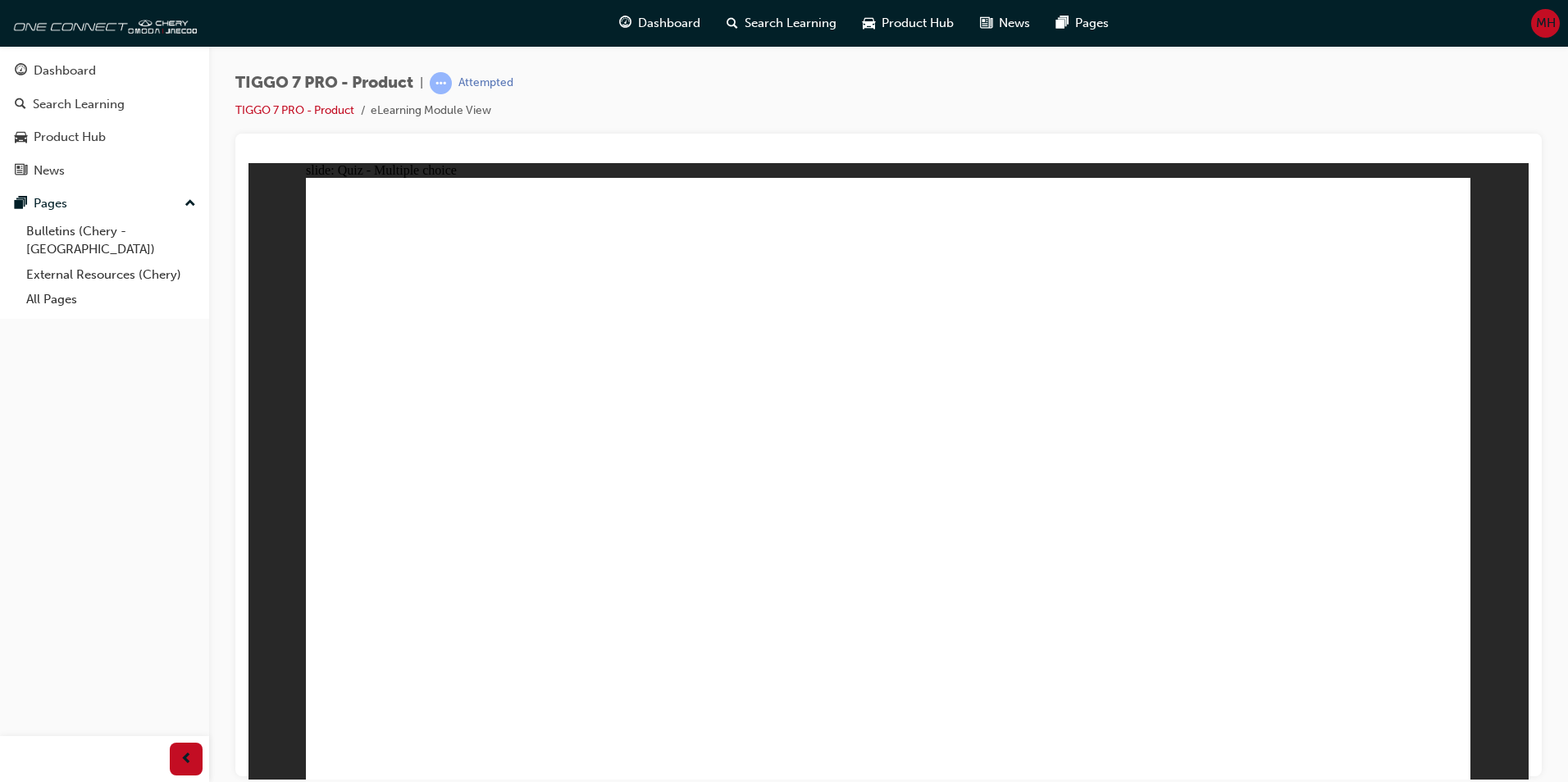
drag, startPoint x: 1186, startPoint y: 357, endPoint x: 1323, endPoint y: 508, distance: 203.9
drag, startPoint x: 908, startPoint y: 348, endPoint x: 283, endPoint y: 550, distance: 656.8
drag, startPoint x: 283, startPoint y: 550, endPoint x: 664, endPoint y: 430, distance: 399.5
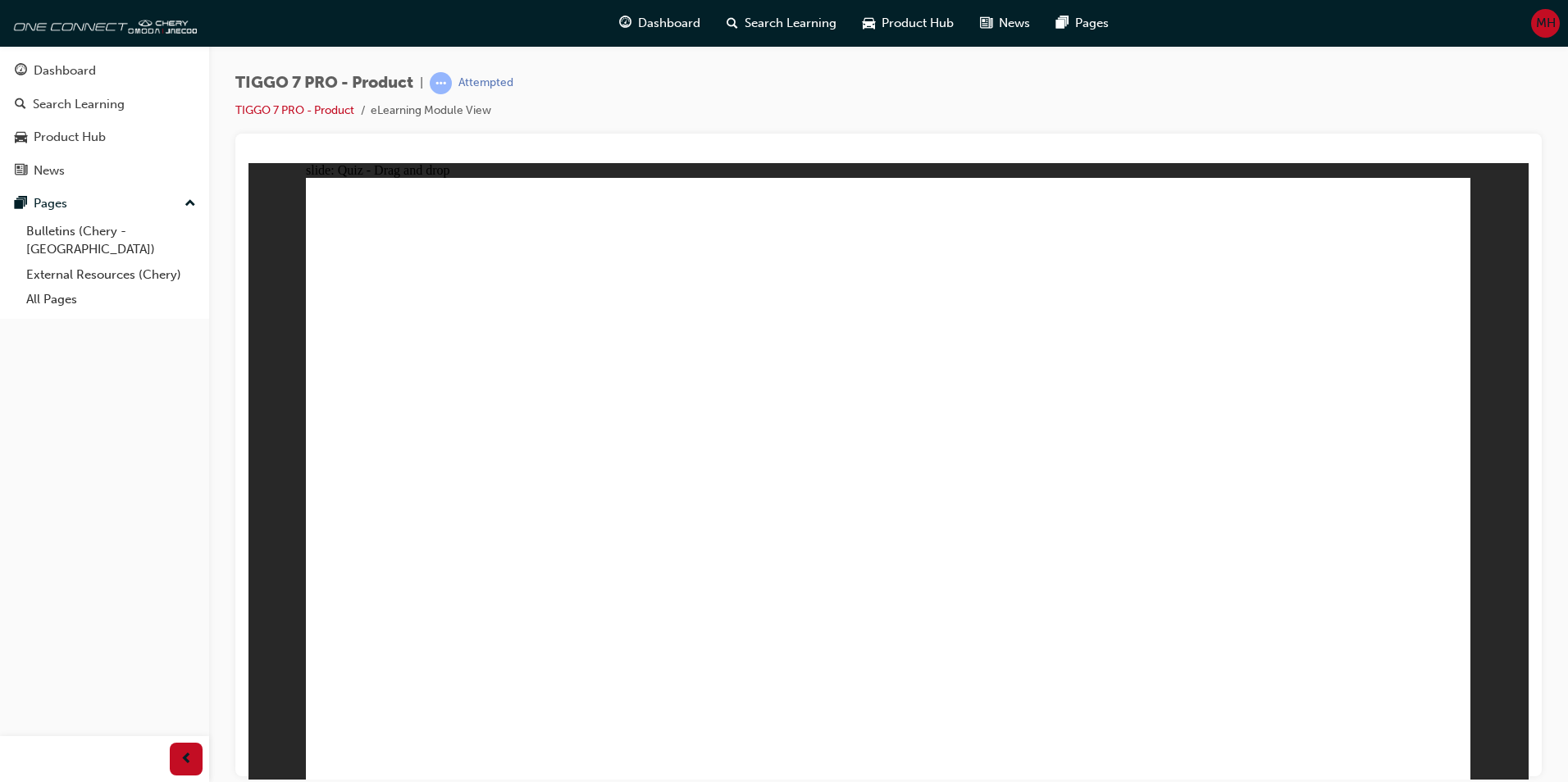
drag, startPoint x: 987, startPoint y: 365, endPoint x: 905, endPoint y: 512, distance: 168.3
drag, startPoint x: 1099, startPoint y: 240, endPoint x: 685, endPoint y: 509, distance: 493.7
drag, startPoint x: 822, startPoint y: 241, endPoint x: 1097, endPoint y: 515, distance: 388.2
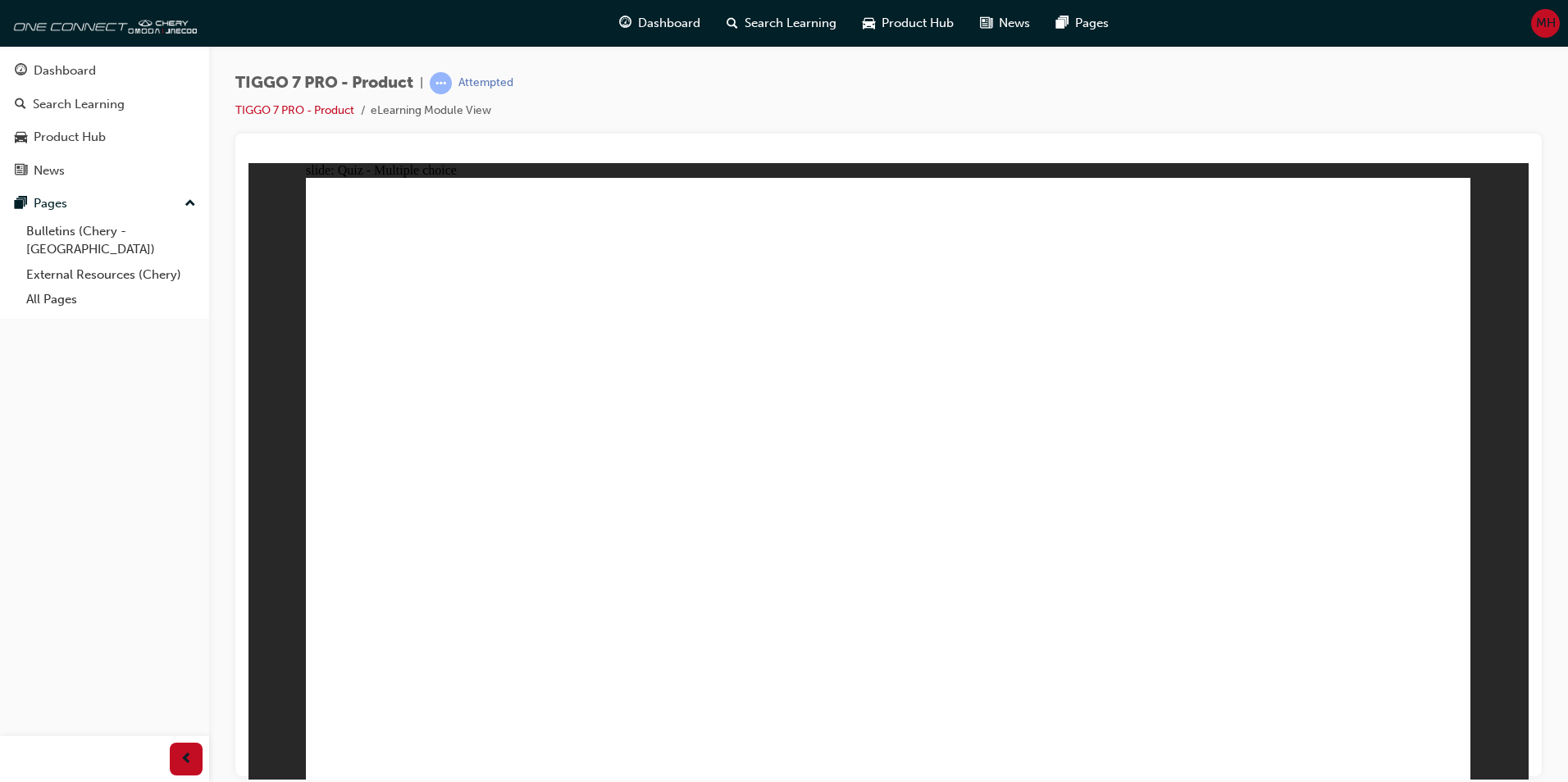
radio input "true"
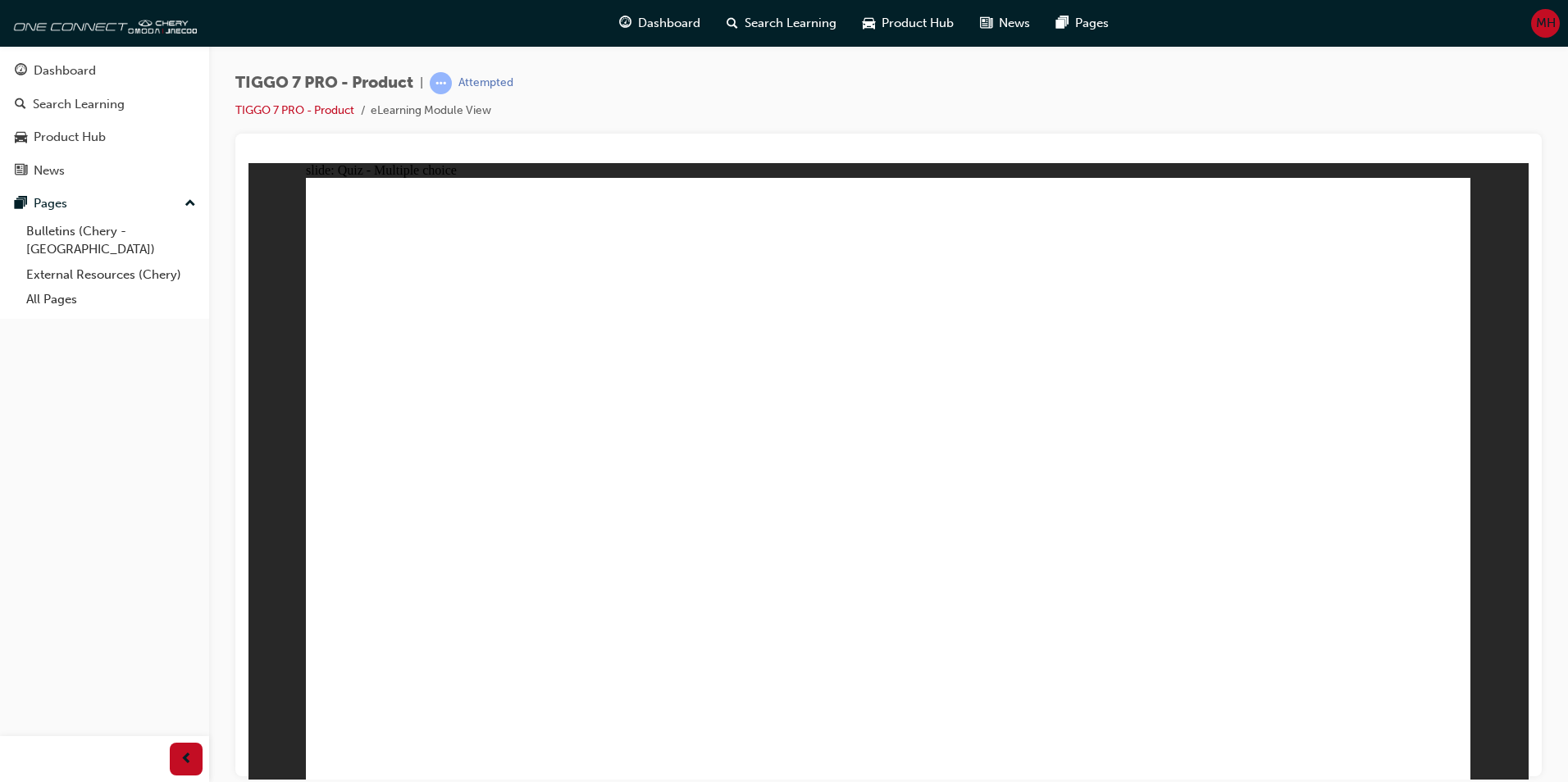
radio input "true"
click at [75, 138] on div "Product Hub" at bounding box center [69, 136] width 72 height 19
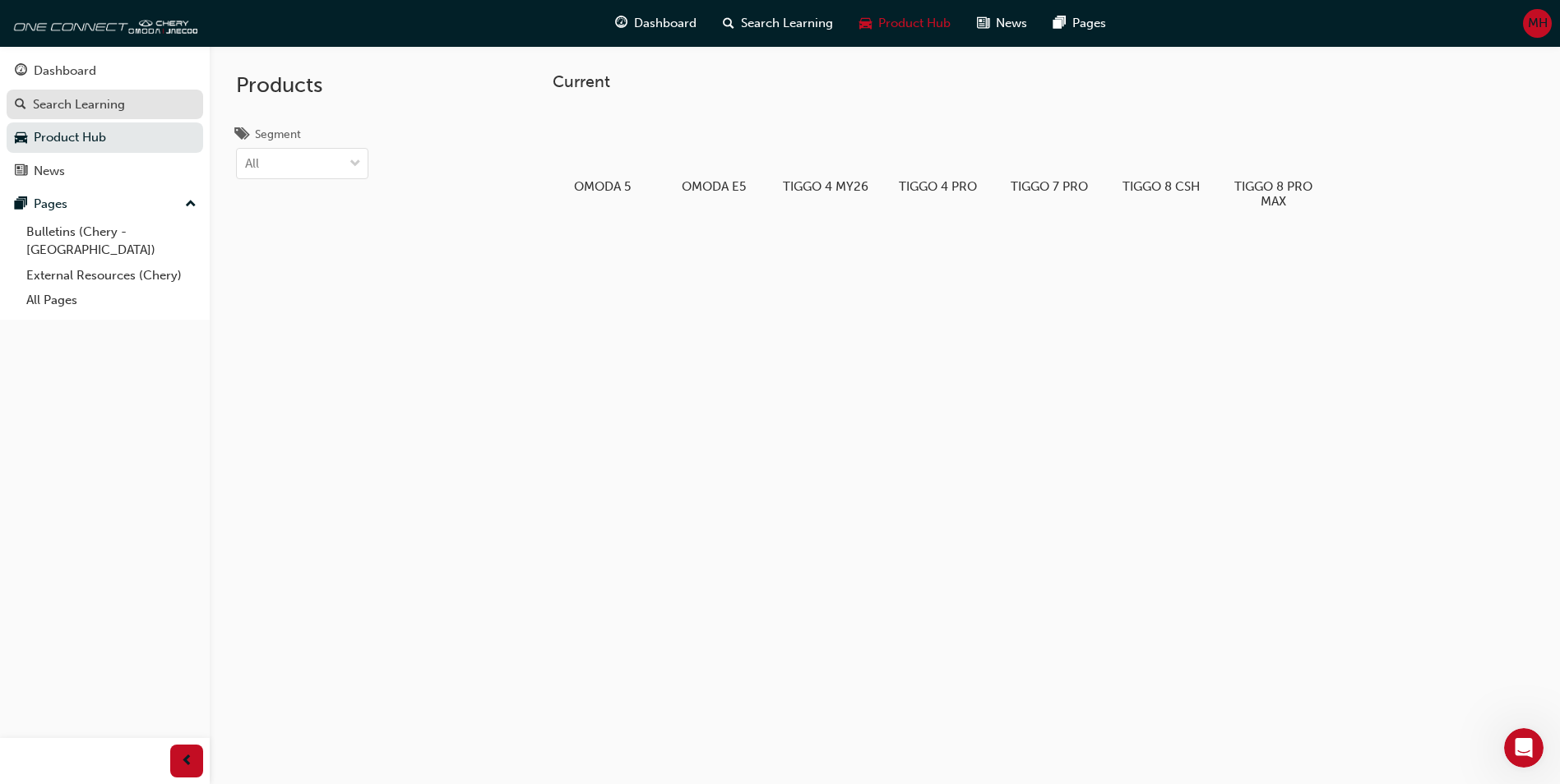
click at [68, 102] on div "Search Learning" at bounding box center [79, 104] width 92 height 19
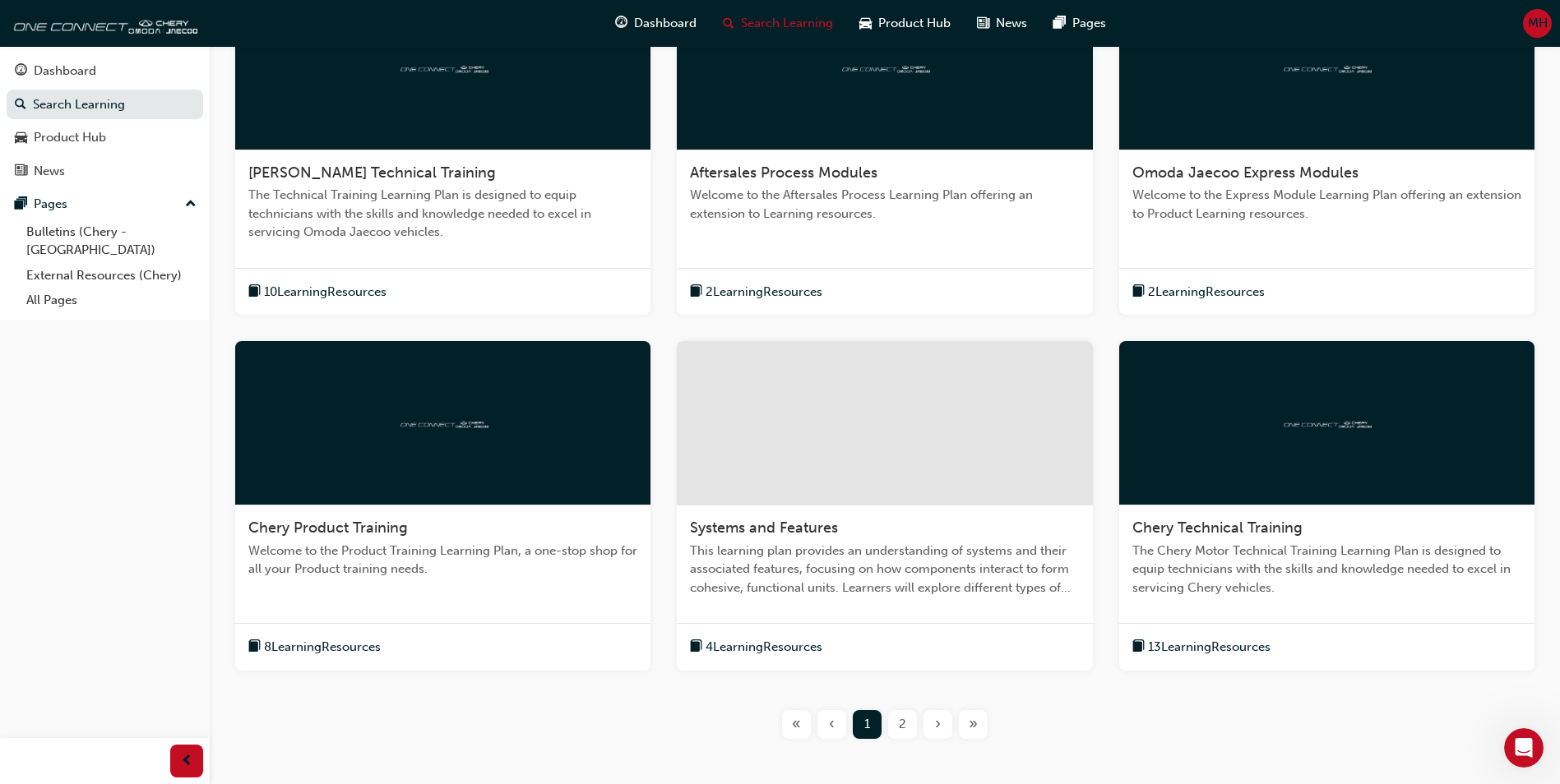
scroll to position [482, 0]
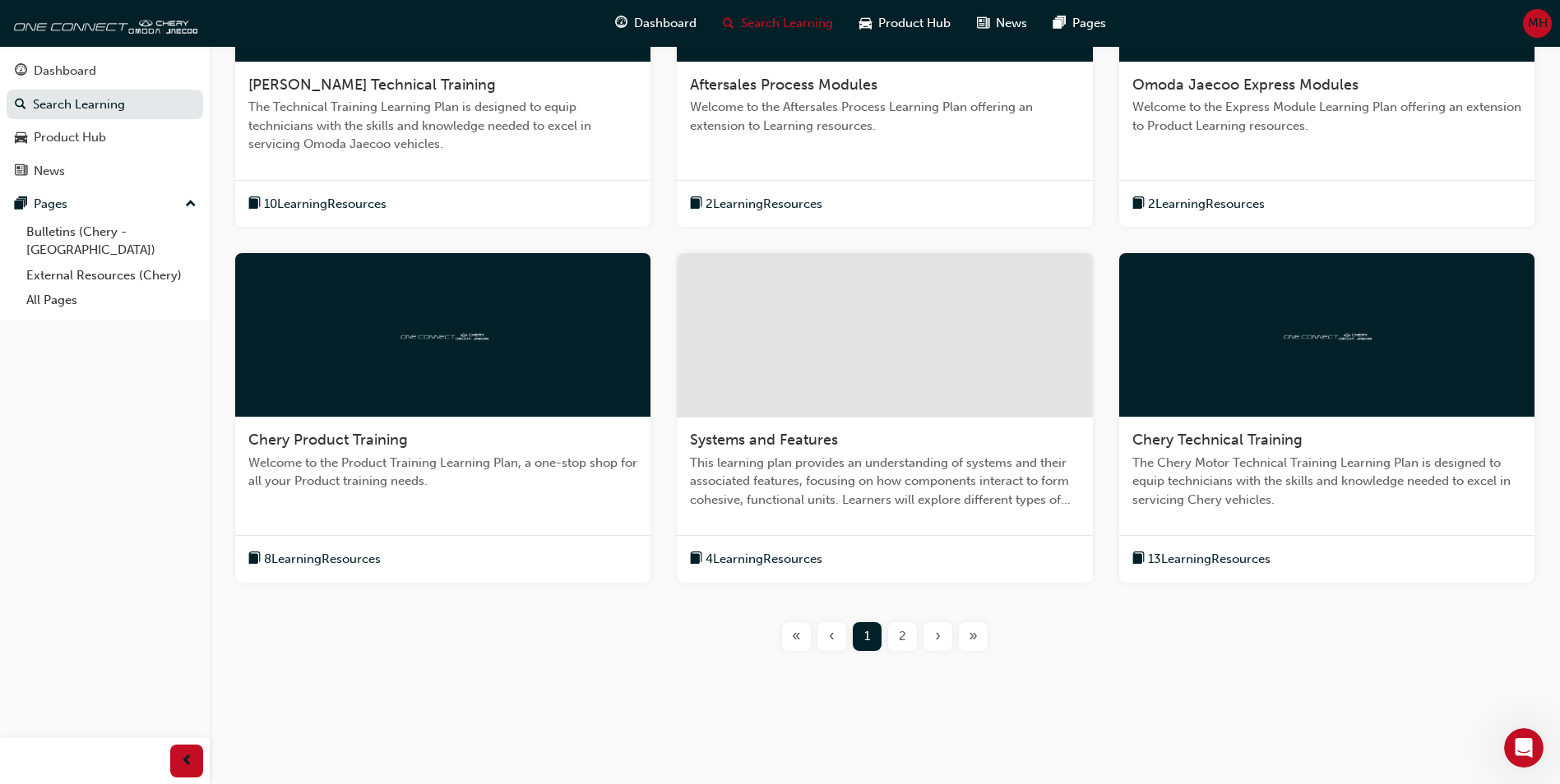
click at [973, 634] on span "»" at bounding box center [974, 636] width 9 height 19
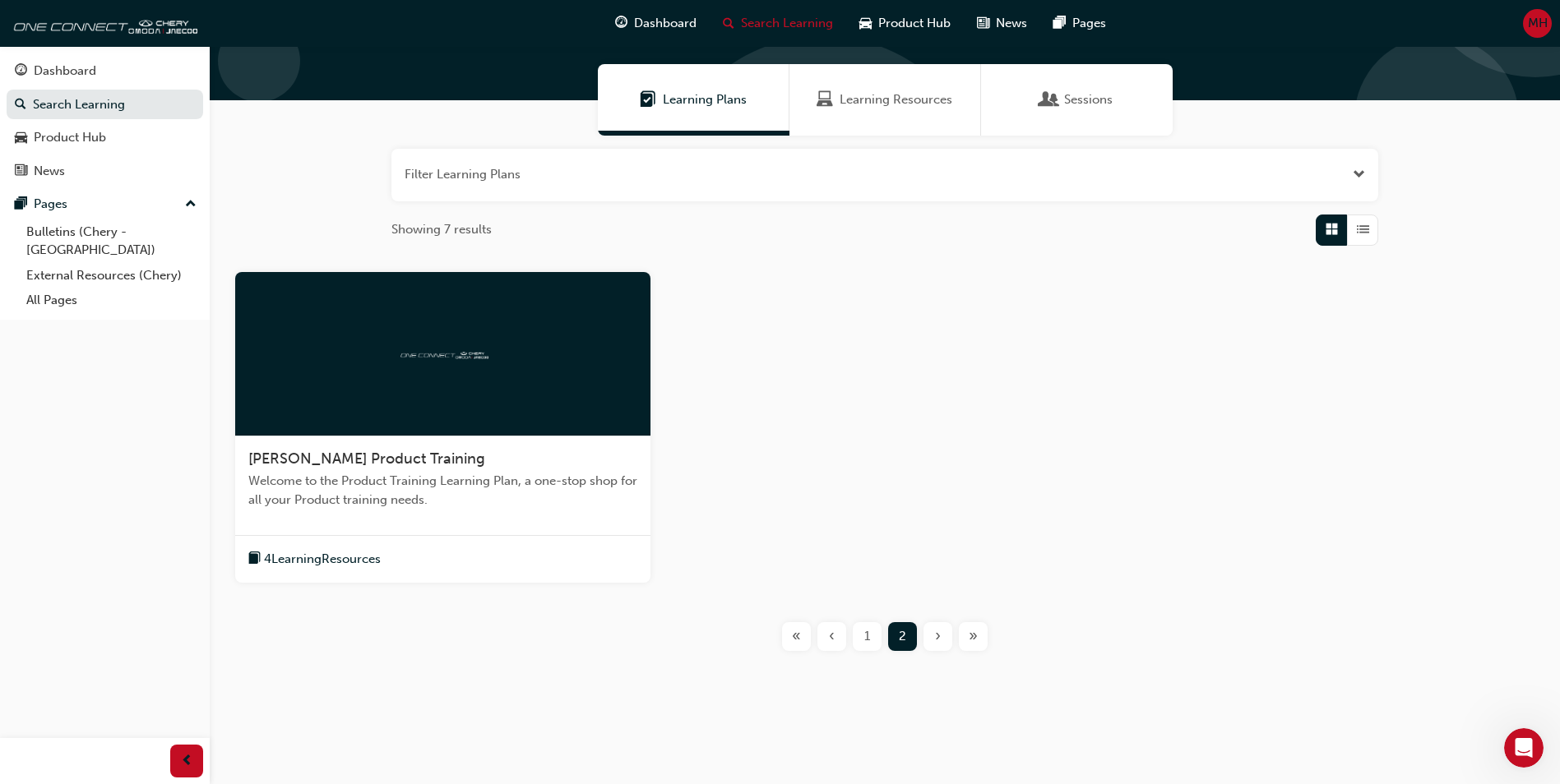
scroll to position [108, 0]
click at [827, 636] on div "‹" at bounding box center [832, 637] width 28 height 28
